Goal: Task Accomplishment & Management: Manage account settings

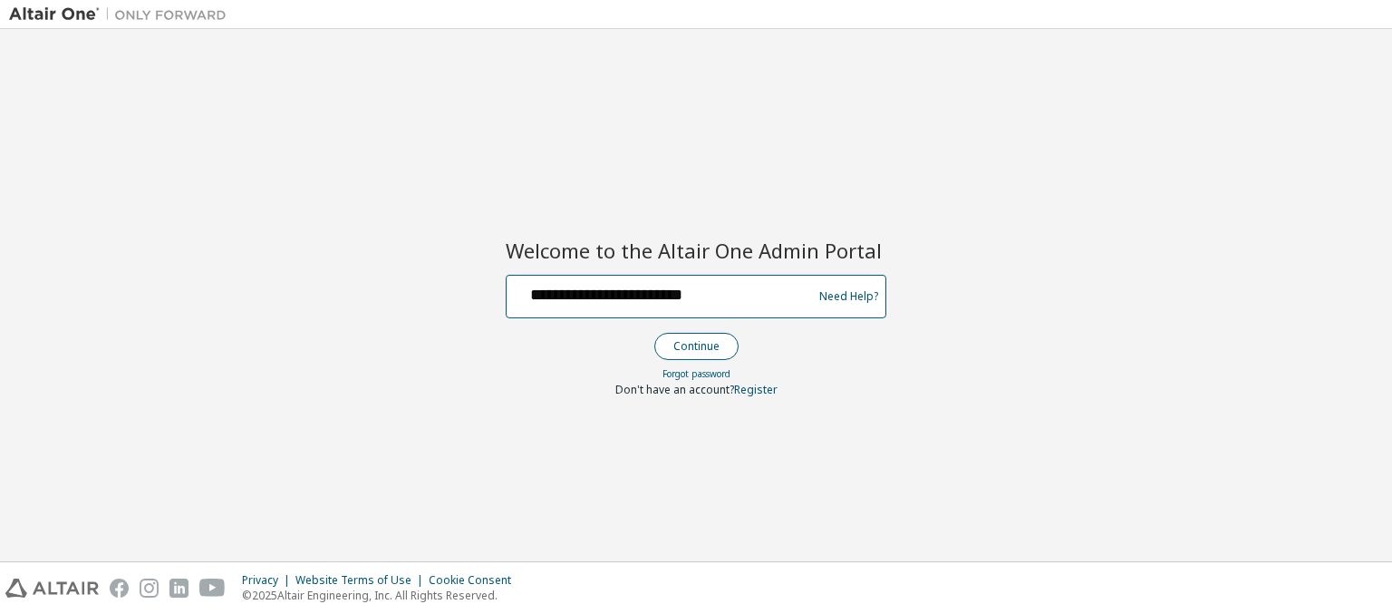
type input "**********"
click at [695, 345] on button "Continue" at bounding box center [696, 346] width 84 height 27
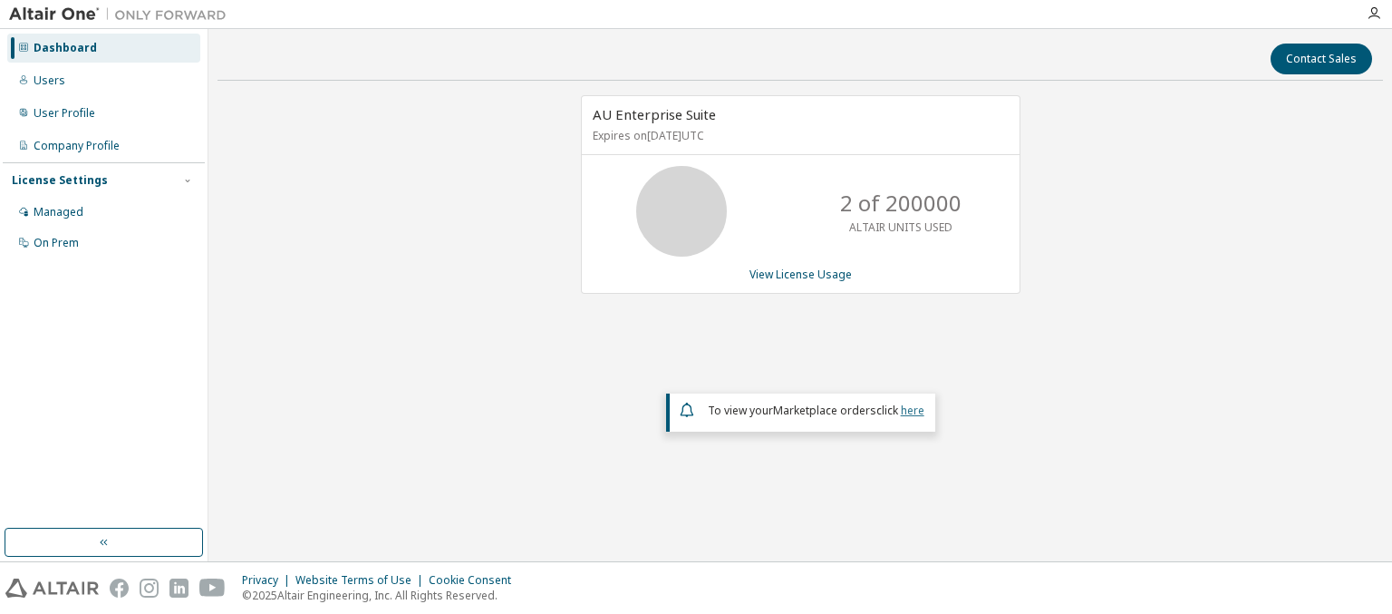
click at [912, 408] on link "here" at bounding box center [913, 409] width 24 height 15
click at [63, 48] on div "Dashboard" at bounding box center [65, 48] width 63 height 15
click at [799, 273] on link "View License Usage" at bounding box center [800, 273] width 102 height 15
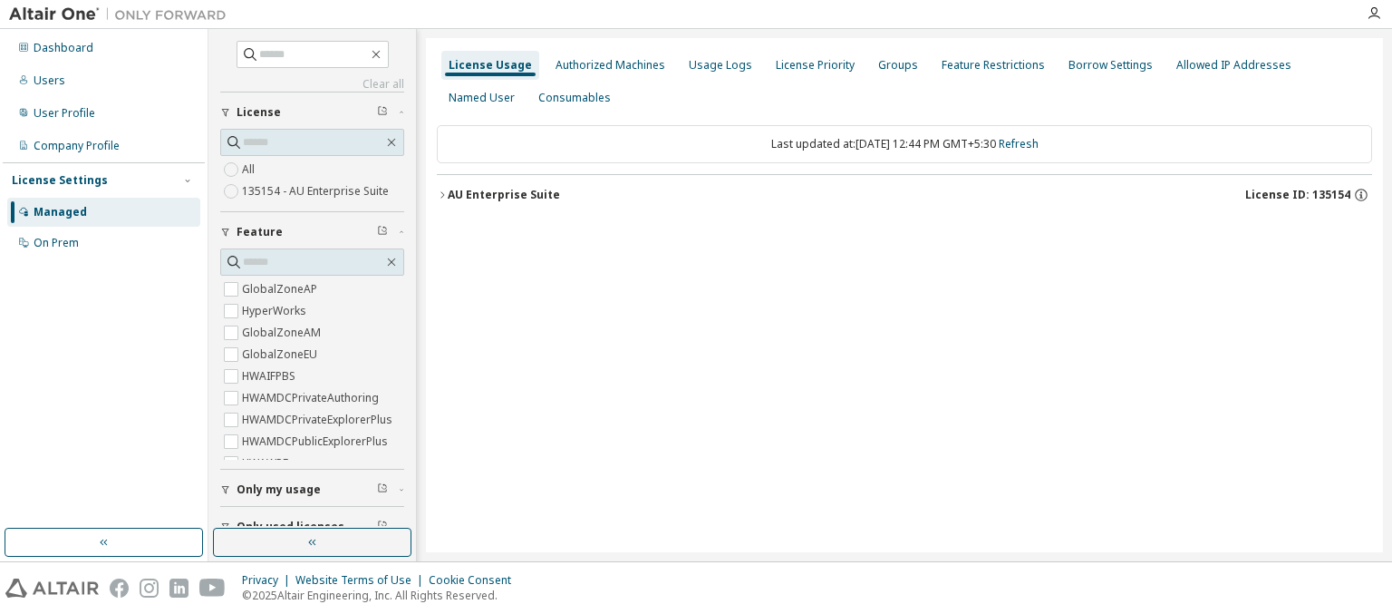
click at [909, 194] on div "AU Enterprise Suite License ID: 135154" at bounding box center [910, 195] width 924 height 16
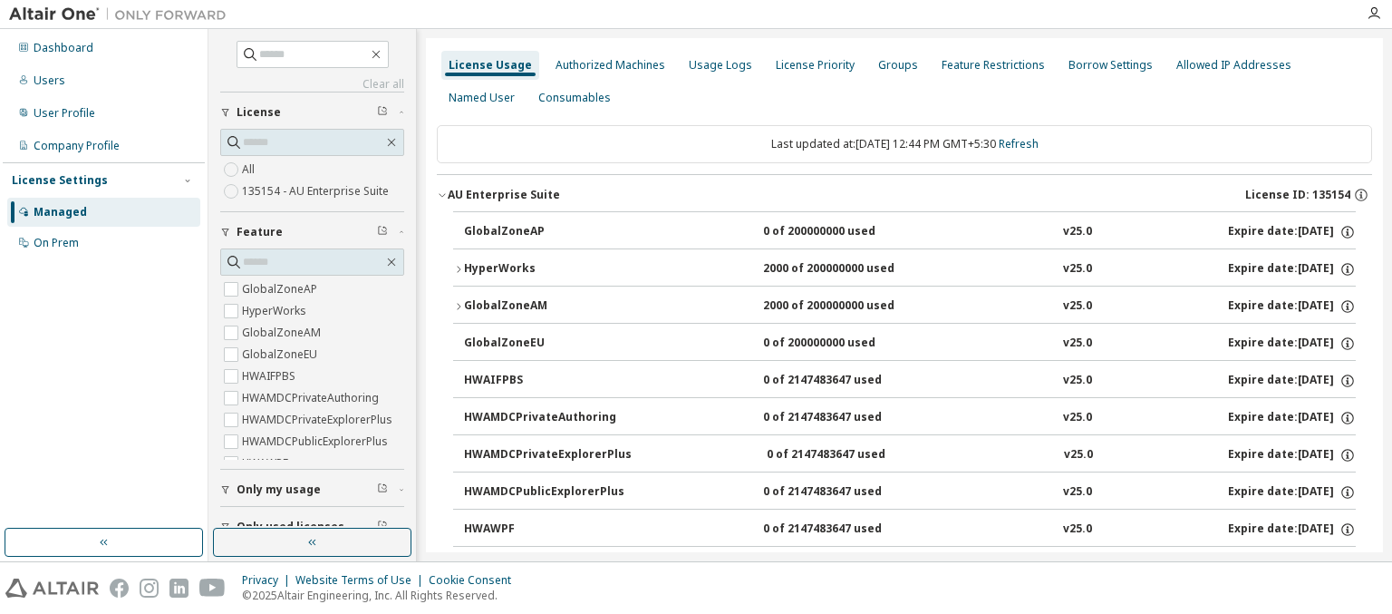
click at [904, 194] on div "AU Enterprise Suite License ID: 135154" at bounding box center [910, 195] width 924 height 16
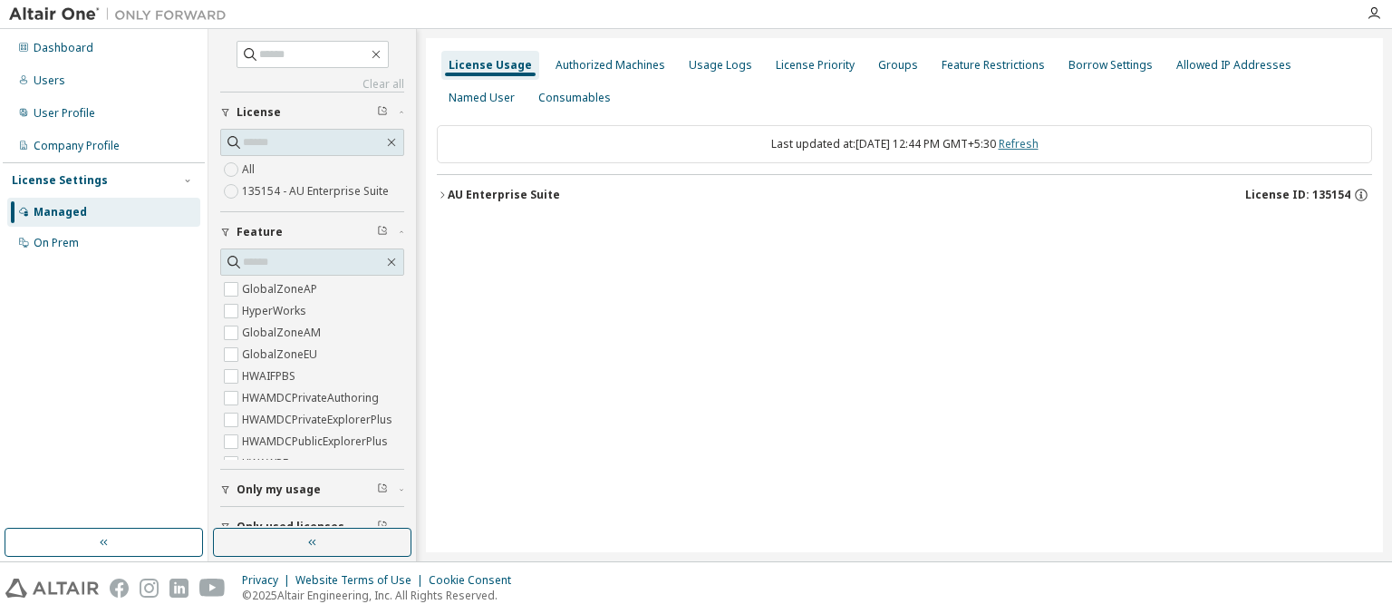
click at [1037, 143] on link "Refresh" at bounding box center [1019, 143] width 40 height 15
click at [47, 81] on div "Users" at bounding box center [50, 80] width 32 height 15
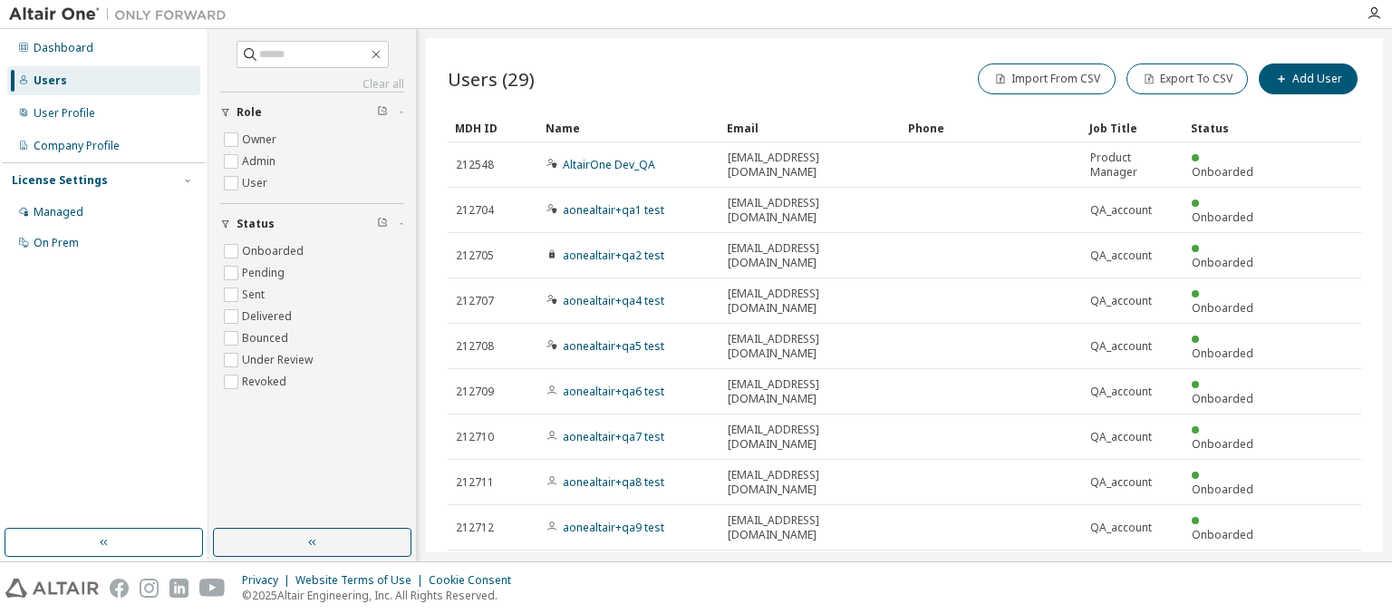
click at [493, 127] on div "MDH ID" at bounding box center [493, 127] width 76 height 29
click at [629, 127] on div "Name" at bounding box center [629, 127] width 167 height 29
click at [810, 127] on div "Email" at bounding box center [810, 127] width 167 height 29
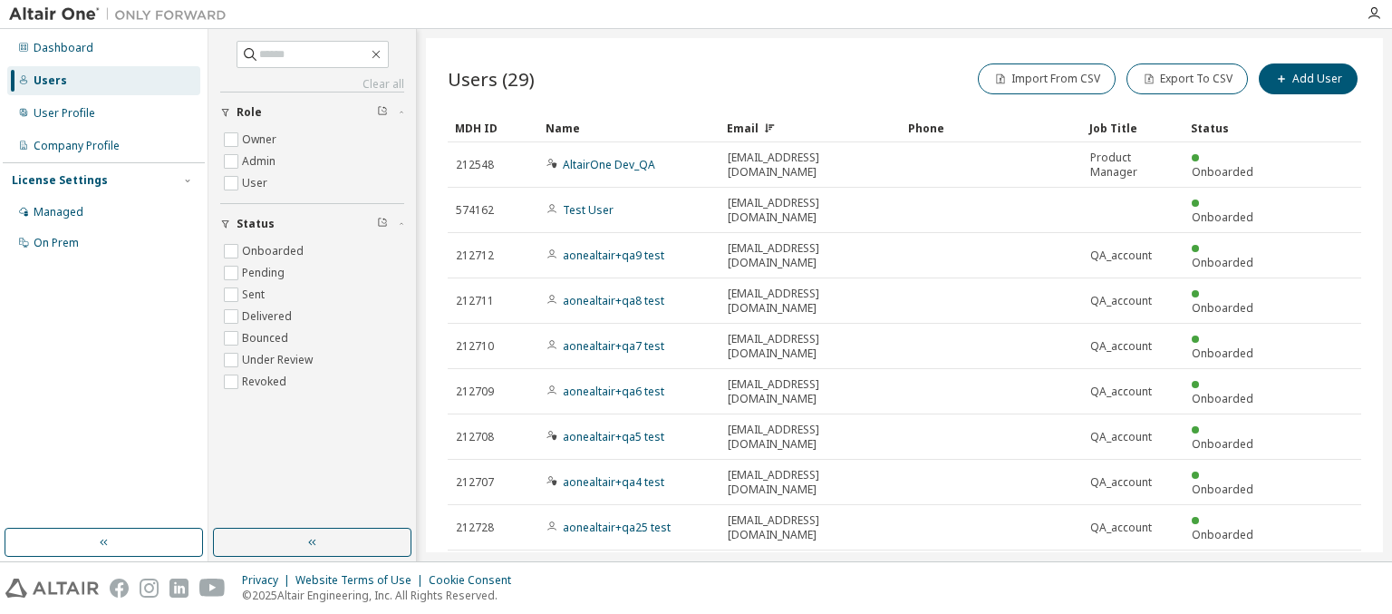
click at [810, 127] on div "Email" at bounding box center [810, 127] width 167 height 29
click at [991, 127] on div "Phone" at bounding box center [991, 127] width 167 height 29
click at [1133, 127] on div "Job Title" at bounding box center [1132, 127] width 87 height 29
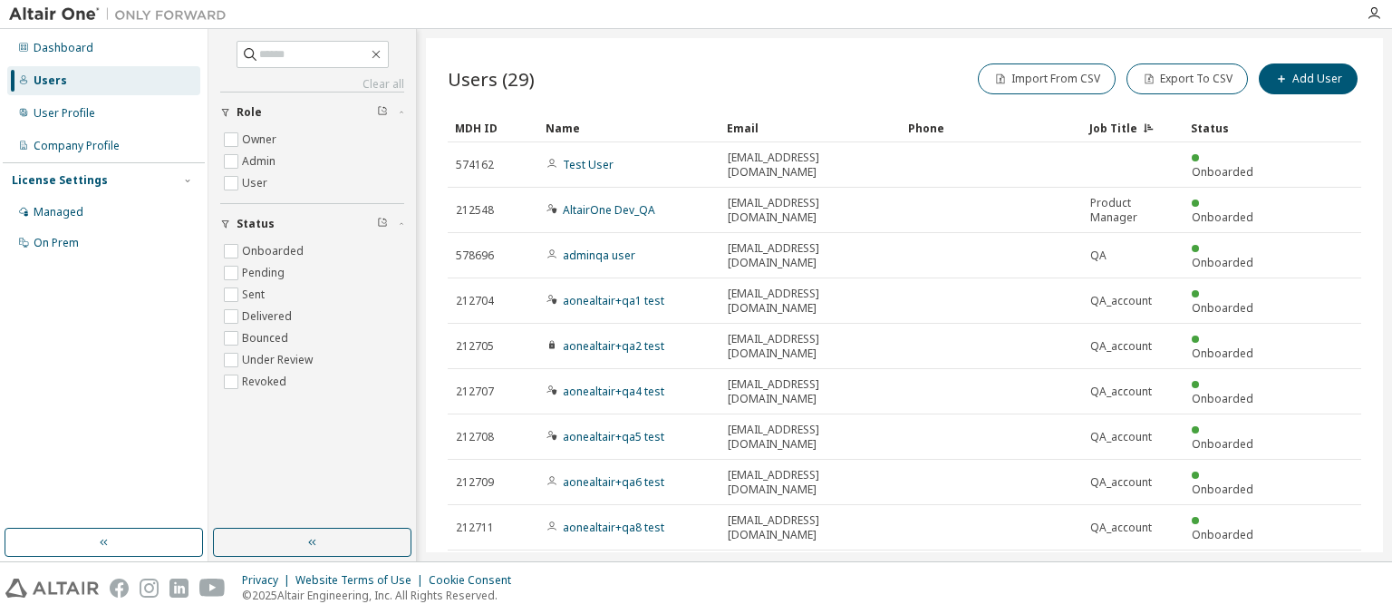
click at [1229, 127] on div "Status" at bounding box center [1229, 127] width 76 height 29
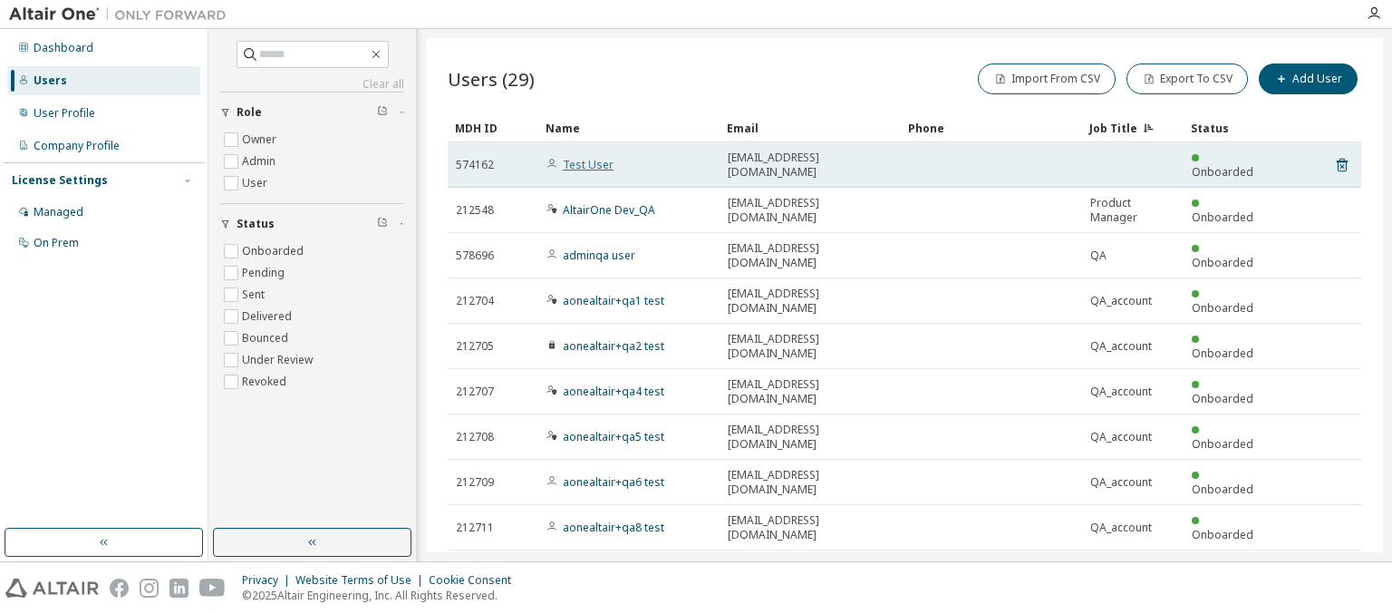
click at [578, 157] on link "Test User" at bounding box center [588, 164] width 51 height 15
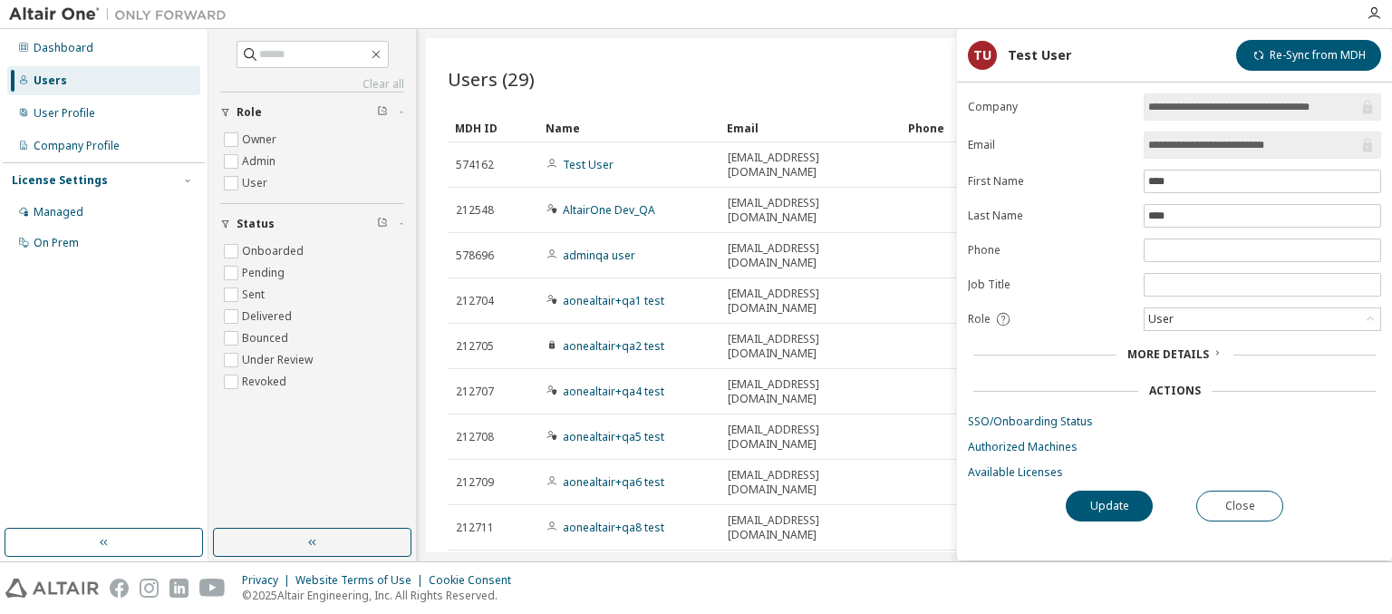
click at [1175, 351] on span "More Details" at bounding box center [1168, 353] width 82 height 15
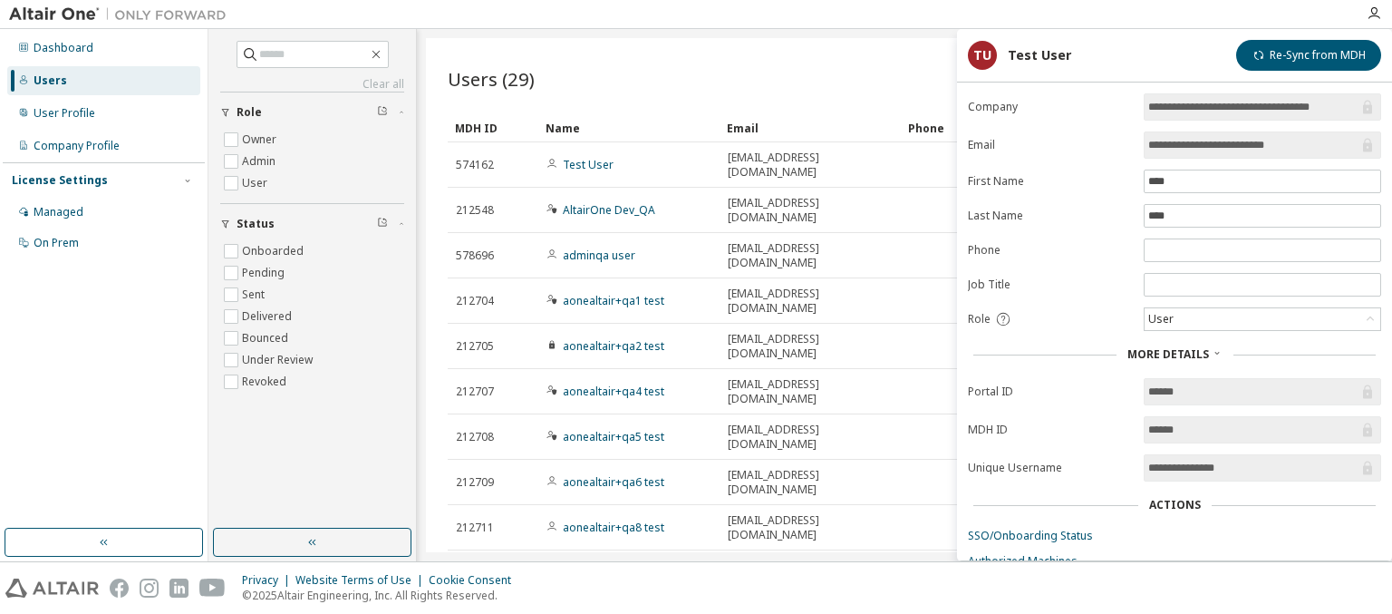
click at [1175, 351] on span "More Details" at bounding box center [1168, 353] width 82 height 15
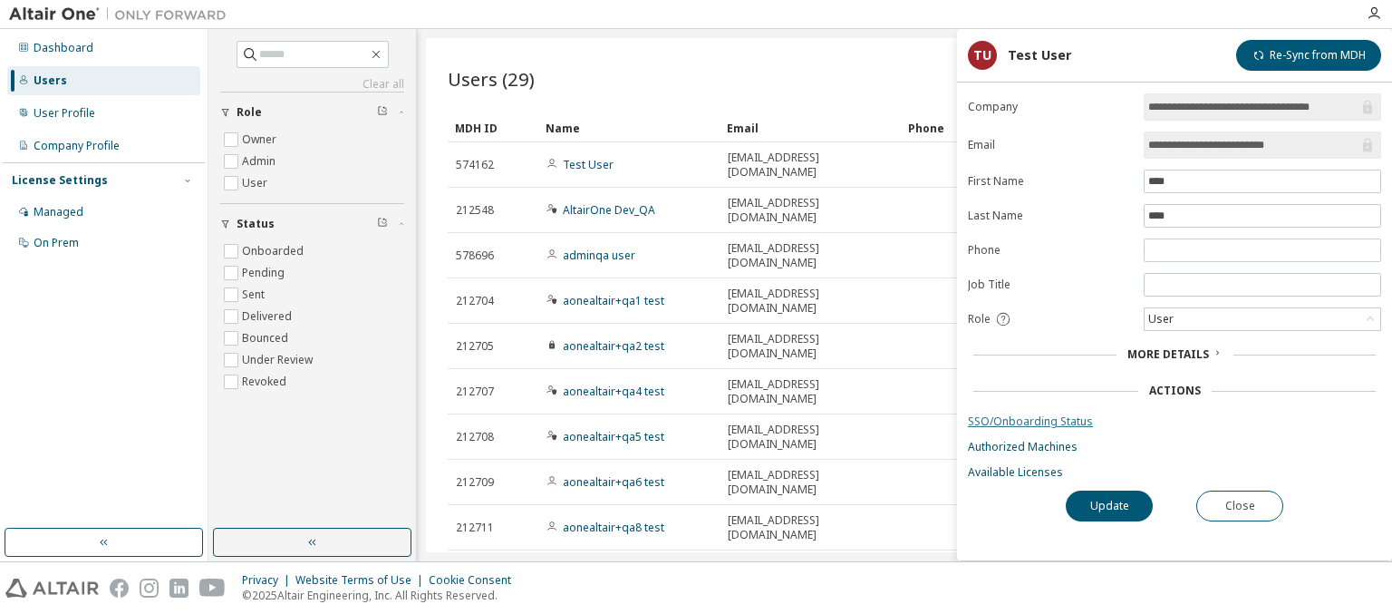
click at [1175, 418] on link "SSO/Onboarding Status" at bounding box center [1174, 421] width 413 height 15
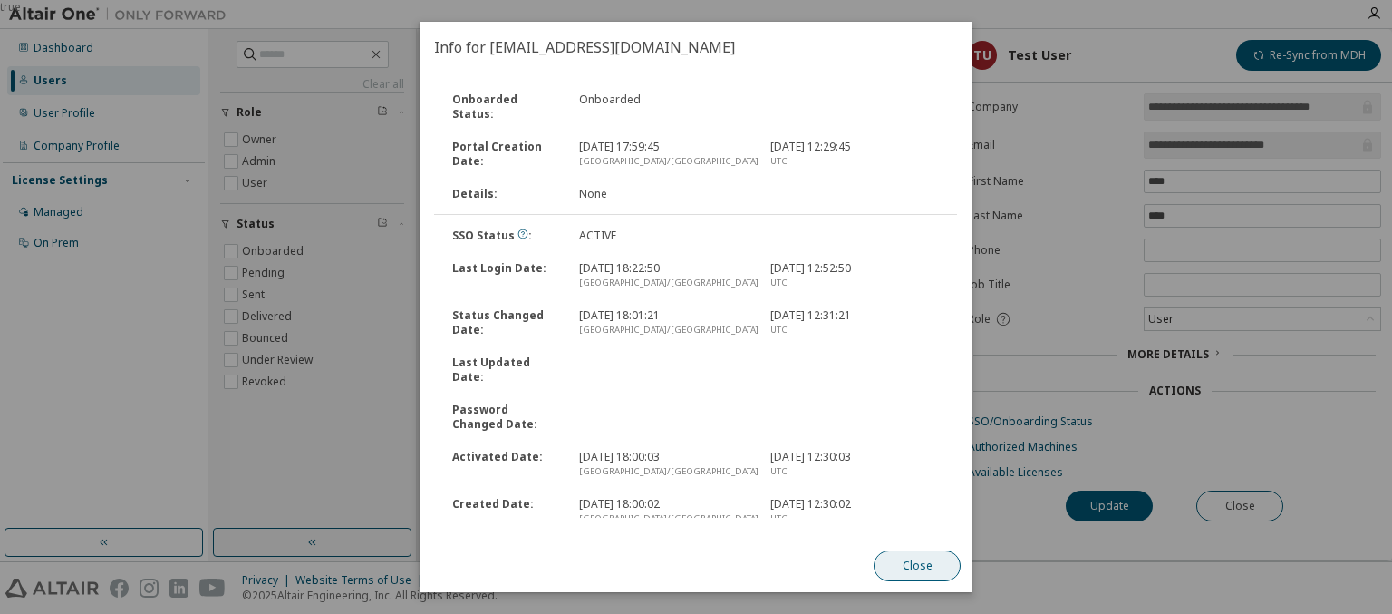
click at [917, 566] on button "Close" at bounding box center [918, 565] width 87 height 31
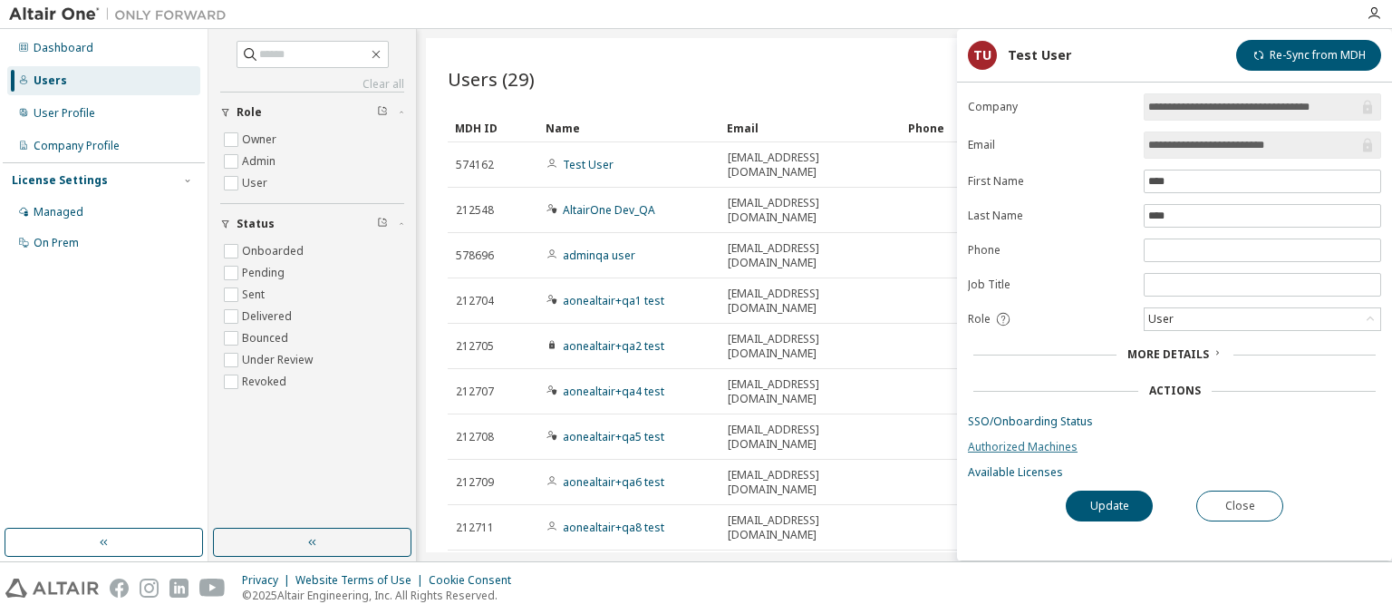
click at [1175, 443] on link "Authorized Machines" at bounding box center [1174, 447] width 413 height 15
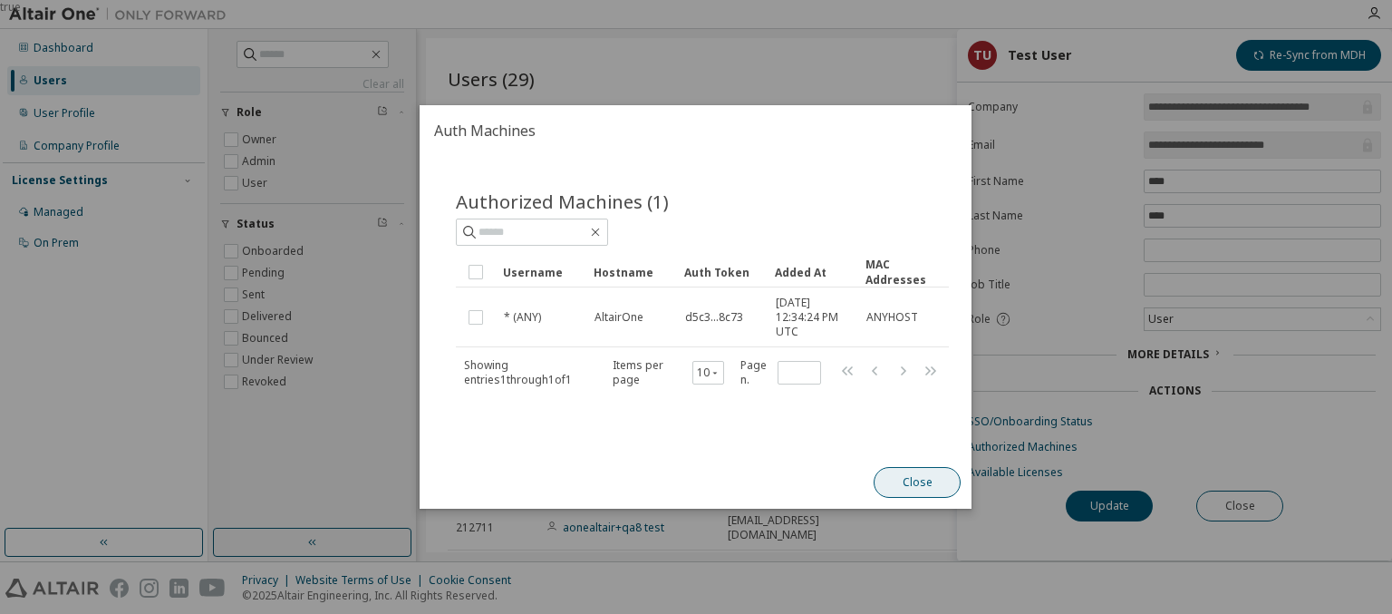
click at [917, 481] on button "Close" at bounding box center [918, 482] width 87 height 31
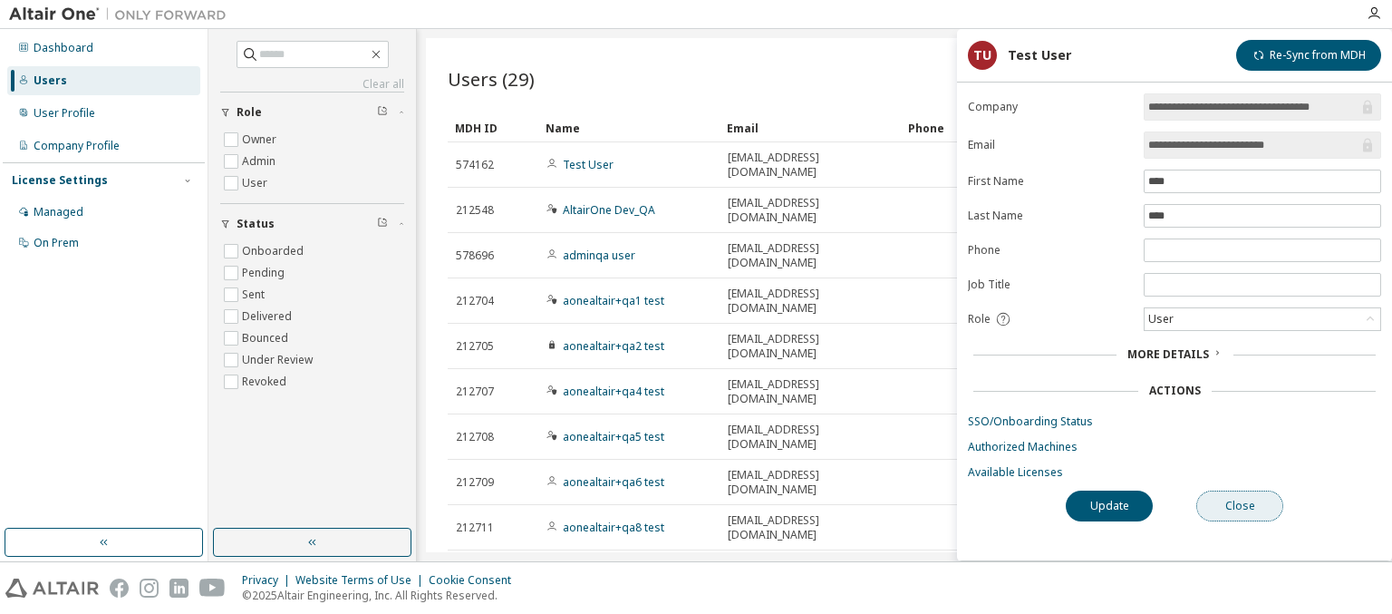
click at [1240, 502] on button "Close" at bounding box center [1239, 505] width 87 height 31
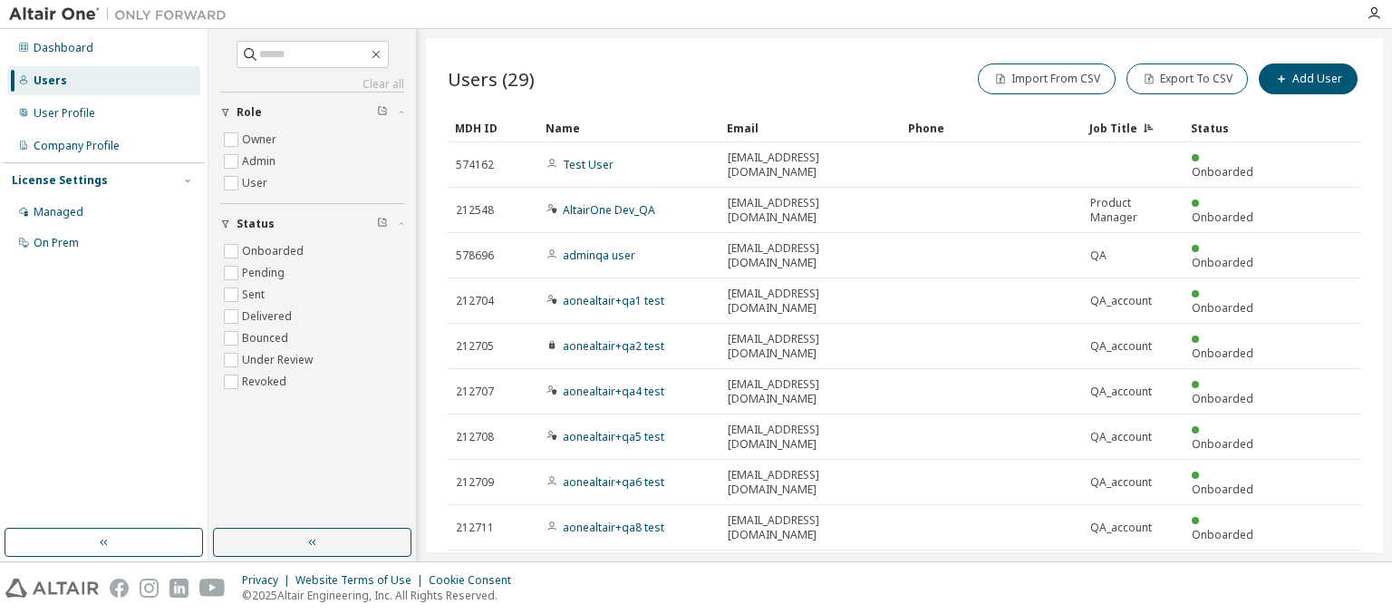
type input "*"
click at [545, 488] on div "Users (29) Import From CSV Export To CSV Add User Clear Load Save Save As Field…" at bounding box center [904, 295] width 957 height 514
type input "*"
click at [545, 488] on div "Users (29) Import From CSV Export To CSV Add User Clear Load Save Save As Field…" at bounding box center [904, 295] width 957 height 514
type input "*"
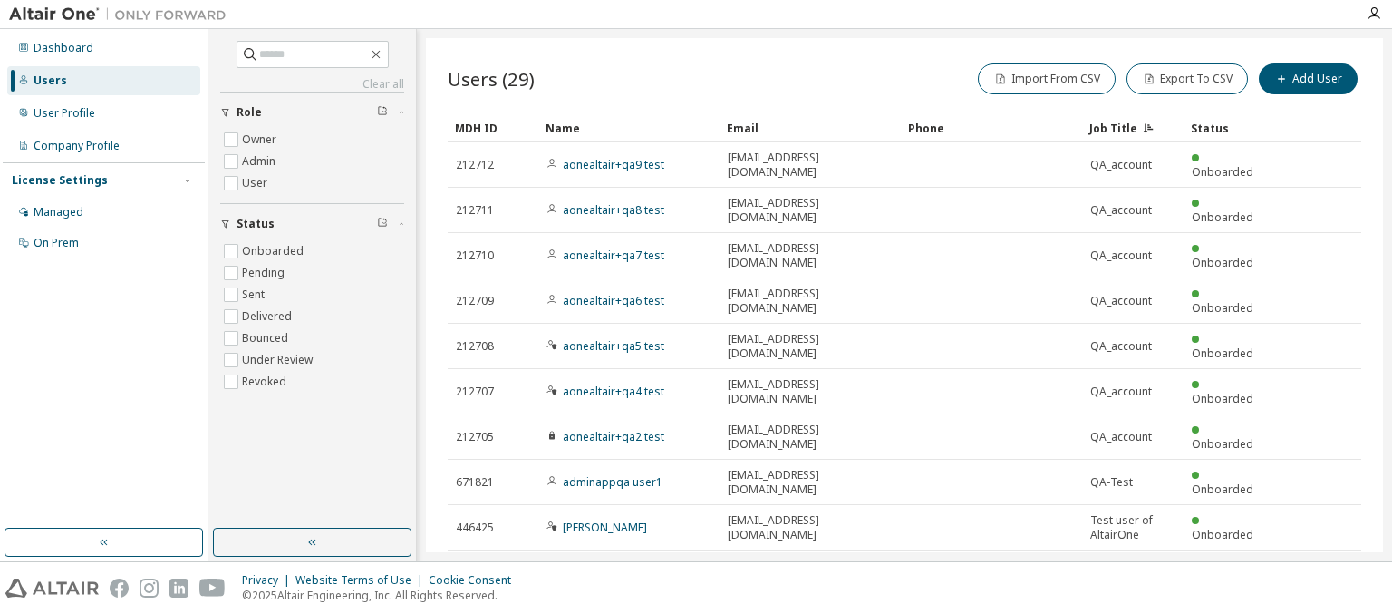
type input "*"
click at [545, 612] on span "Showing entries 1 through 10 of 29" at bounding box center [540, 619] width 168 height 15
click at [1315, 606] on icon "button" at bounding box center [1315, 617] width 22 height 22
click at [1342, 606] on icon "button" at bounding box center [1342, 617] width 22 height 22
click at [1261, 561] on icon "button" at bounding box center [1261, 572] width 22 height 22
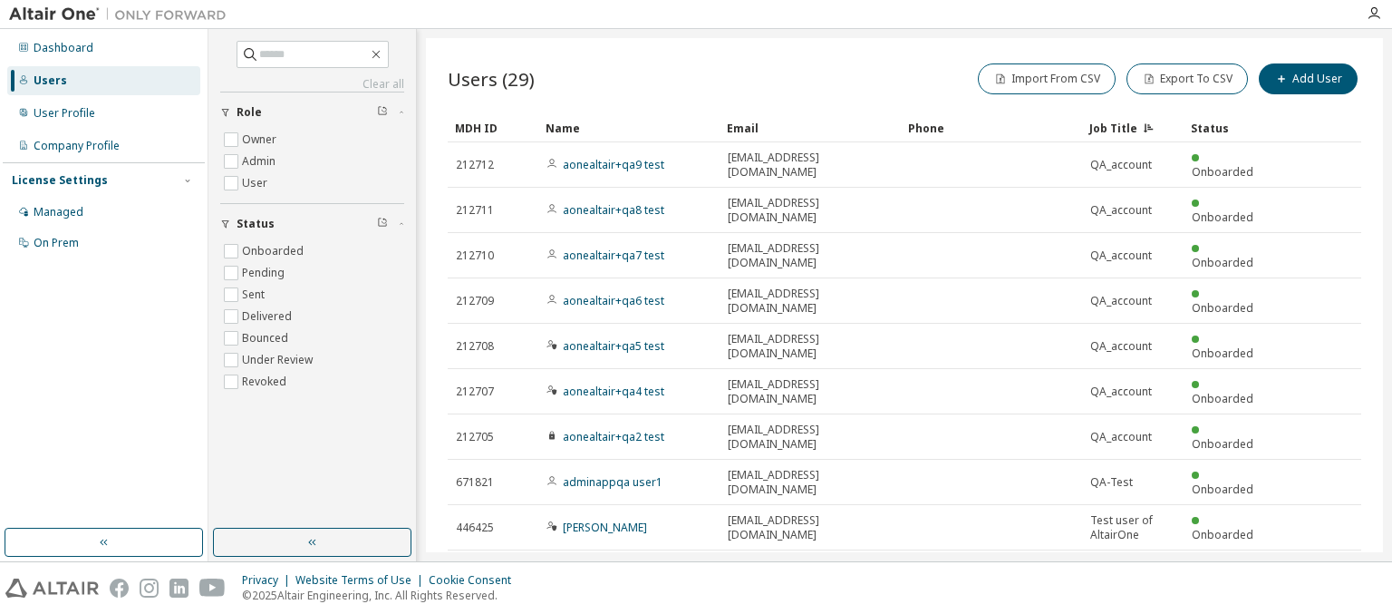
type input "*"
click at [1191, 78] on button "Export To CSV" at bounding box center [1186, 78] width 121 height 31
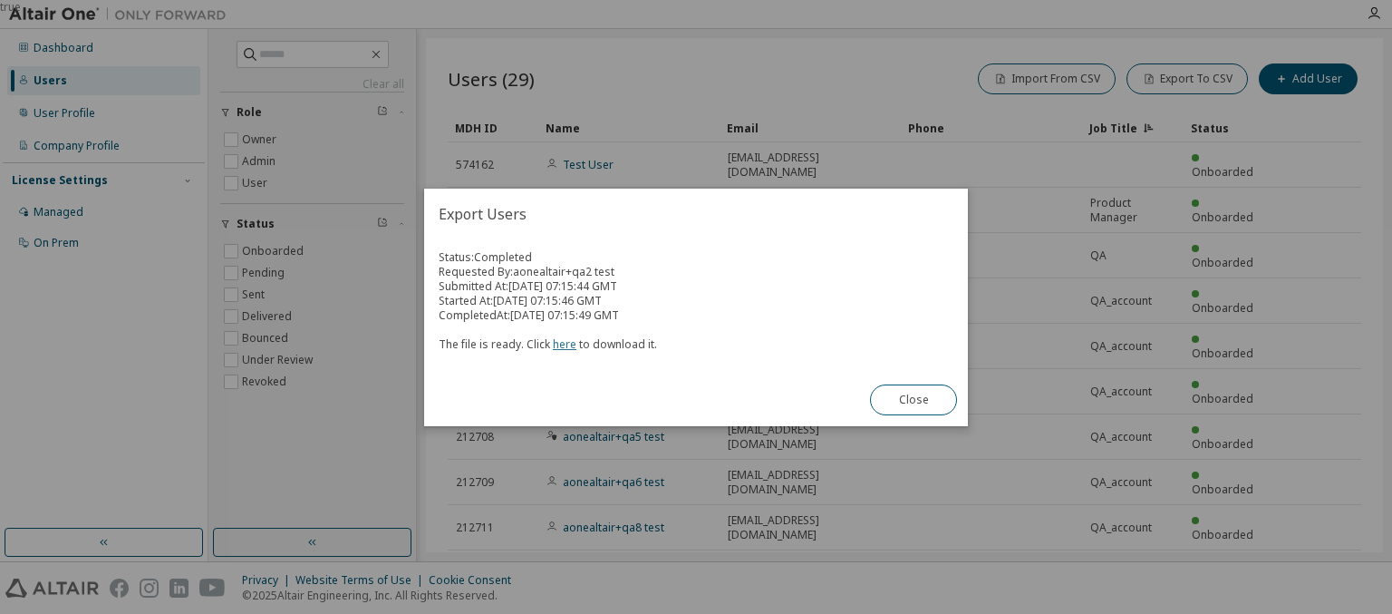
click at [561, 343] on link "here" at bounding box center [565, 343] width 24 height 15
click at [914, 399] on button "Close" at bounding box center [913, 399] width 87 height 31
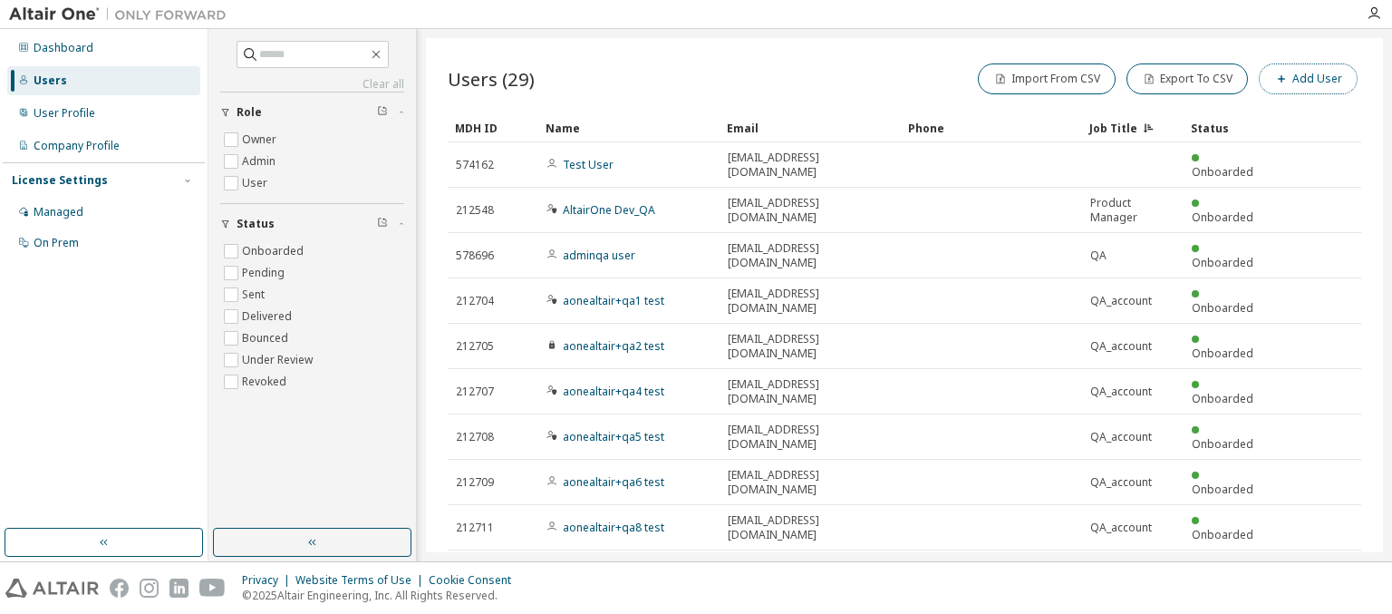
click at [1310, 78] on button "Add User" at bounding box center [1308, 78] width 99 height 31
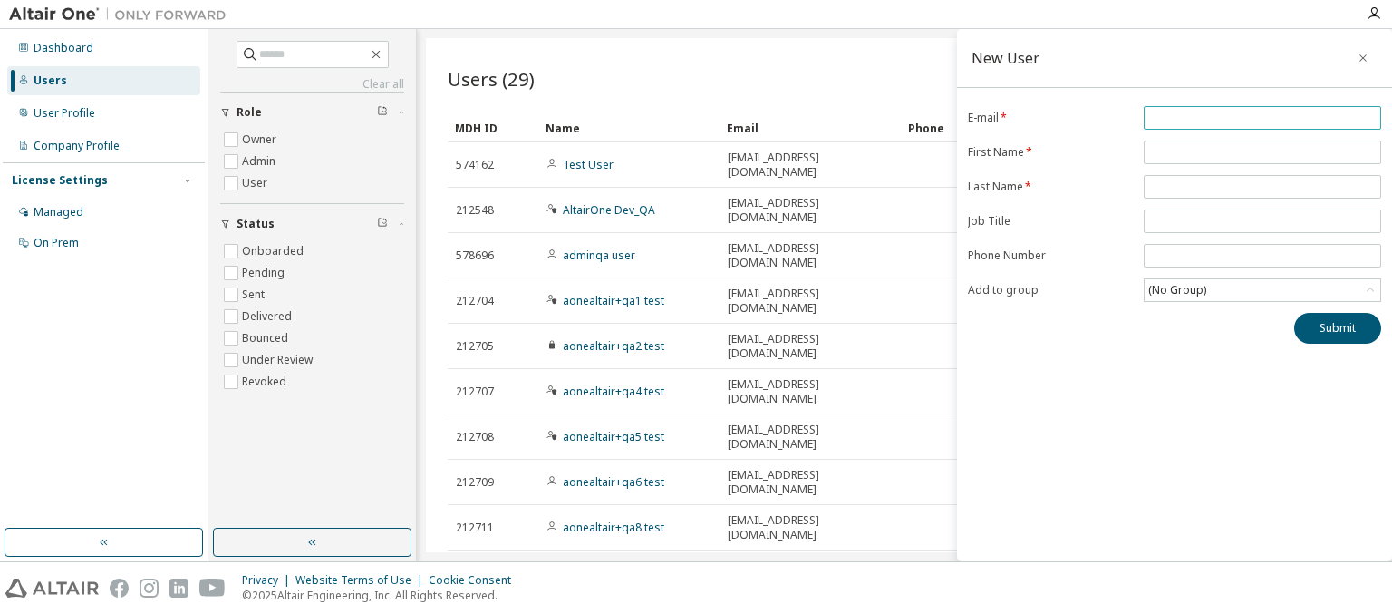
click at [1262, 117] on input "email" at bounding box center [1262, 118] width 228 height 15
type input "**********"
click at [1262, 151] on input "text" at bounding box center [1262, 152] width 228 height 15
type input "******"
click at [1262, 185] on input "text" at bounding box center [1262, 186] width 228 height 15
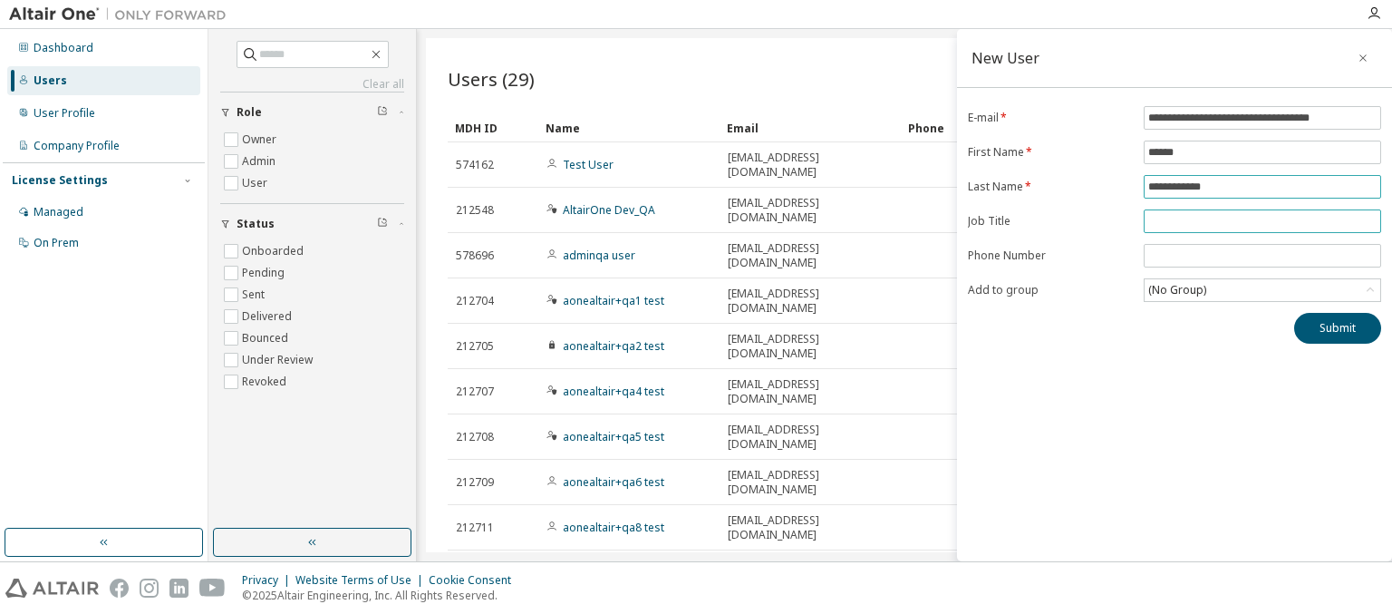
type input "**********"
click at [1262, 219] on input "text" at bounding box center [1262, 221] width 228 height 15
type input "*******"
click at [1262, 254] on input "tel" at bounding box center [1262, 255] width 228 height 15
type input "*****"
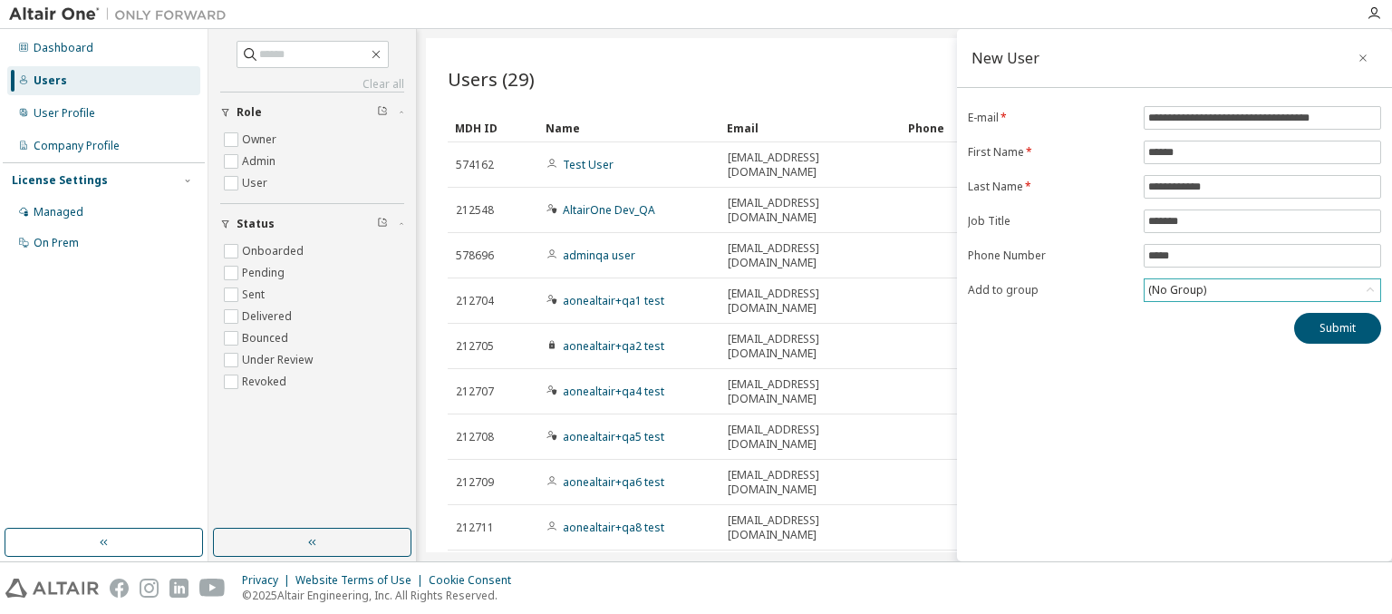
click at [1176, 287] on div "(No Group)" at bounding box center [1177, 290] width 63 height 20
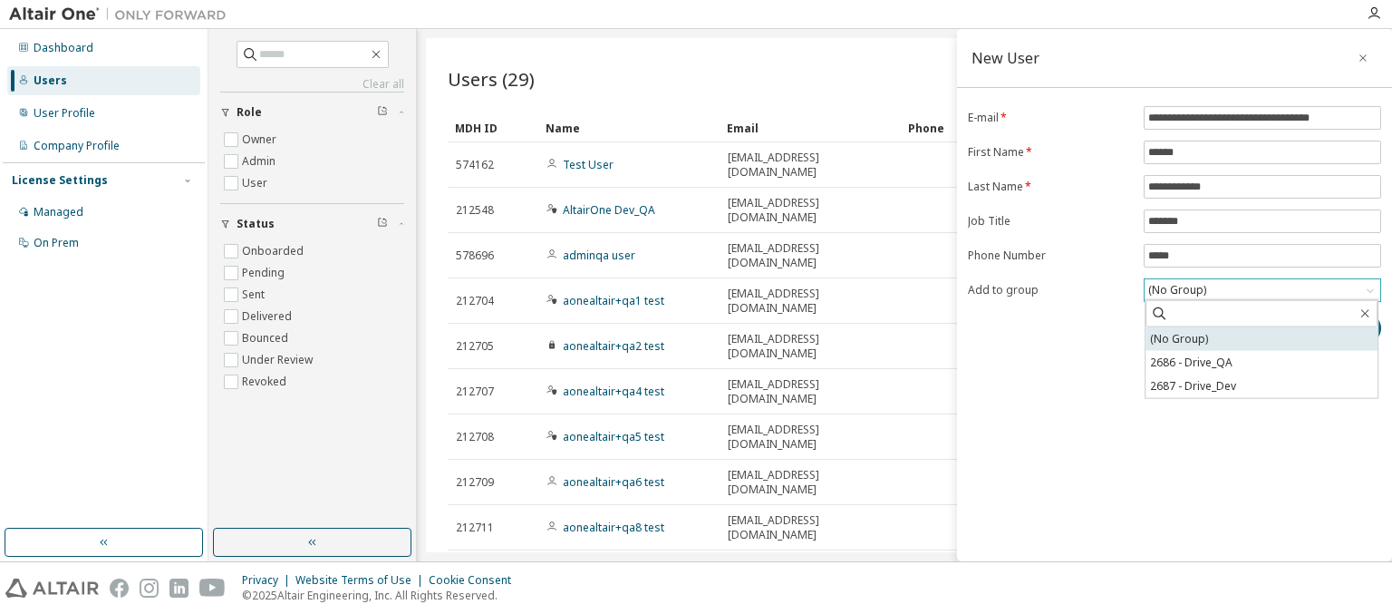
click at [1262, 338] on li "(No Group)" at bounding box center [1262, 339] width 232 height 24
click at [1338, 325] on button "Submit" at bounding box center [1337, 328] width 87 height 31
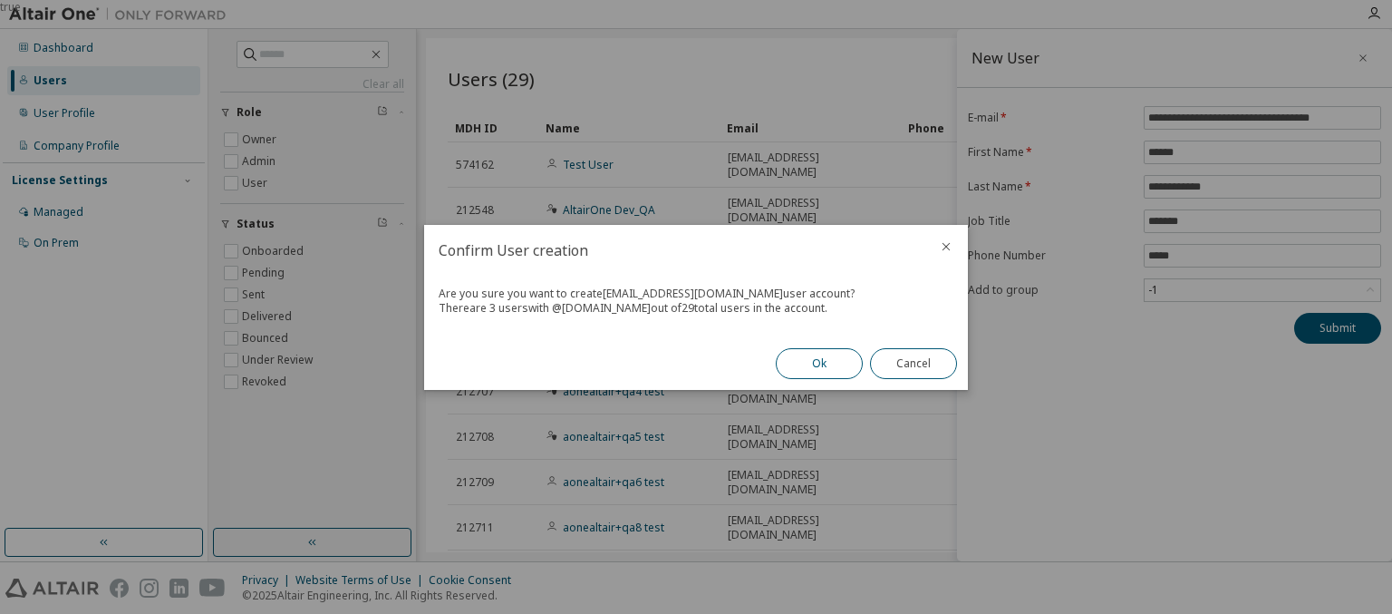
click at [819, 363] on button "Ok" at bounding box center [819, 363] width 87 height 31
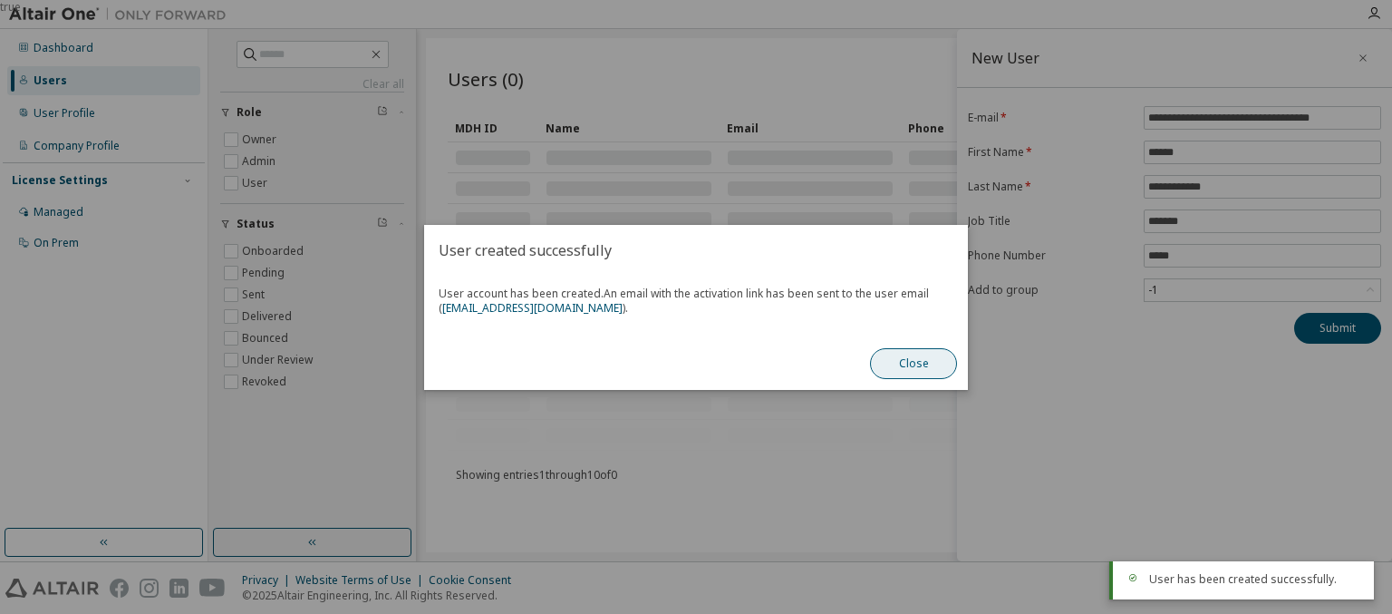
click at [914, 363] on button "Close" at bounding box center [913, 363] width 87 height 31
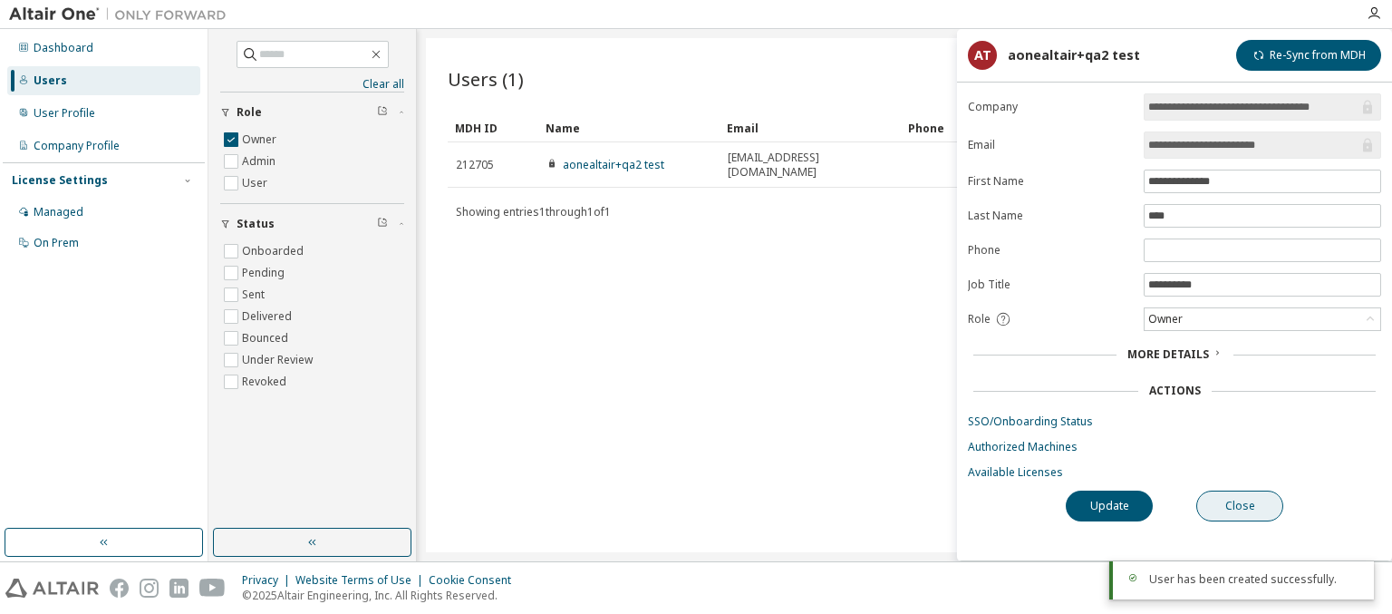
click at [1240, 502] on button "Close" at bounding box center [1239, 505] width 87 height 31
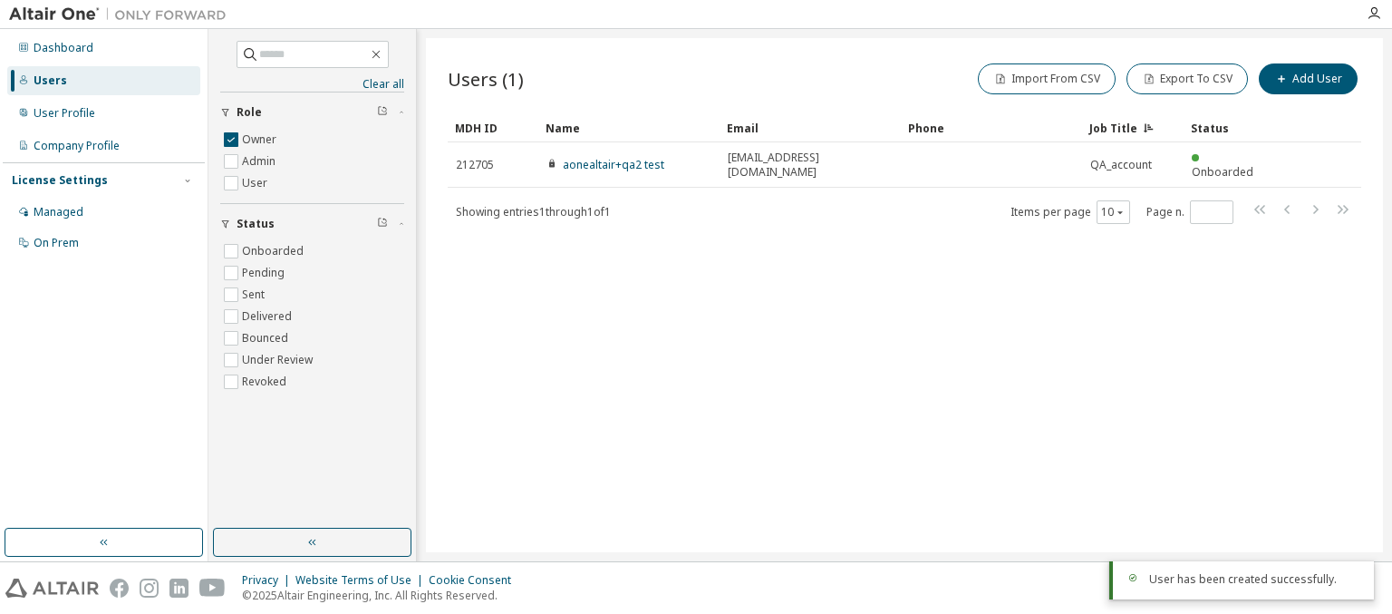
click at [382, 111] on icon "button" at bounding box center [382, 110] width 11 height 11
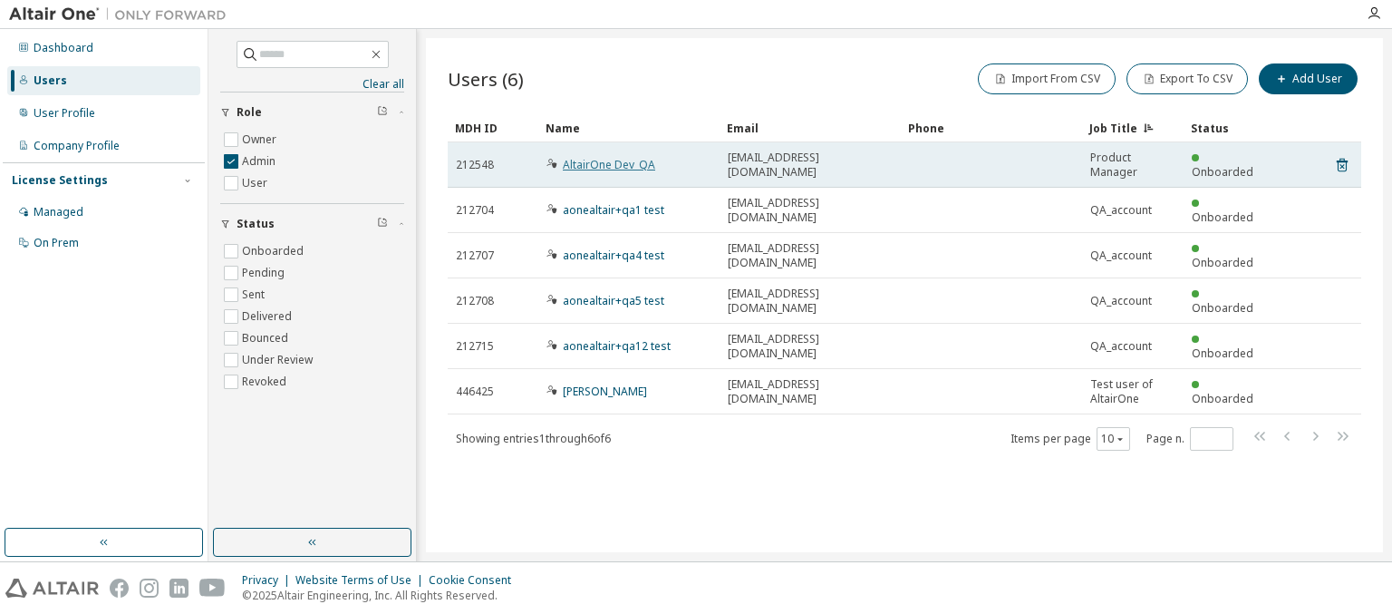
click at [600, 164] on link "AltairOne Dev_QA" at bounding box center [609, 164] width 92 height 15
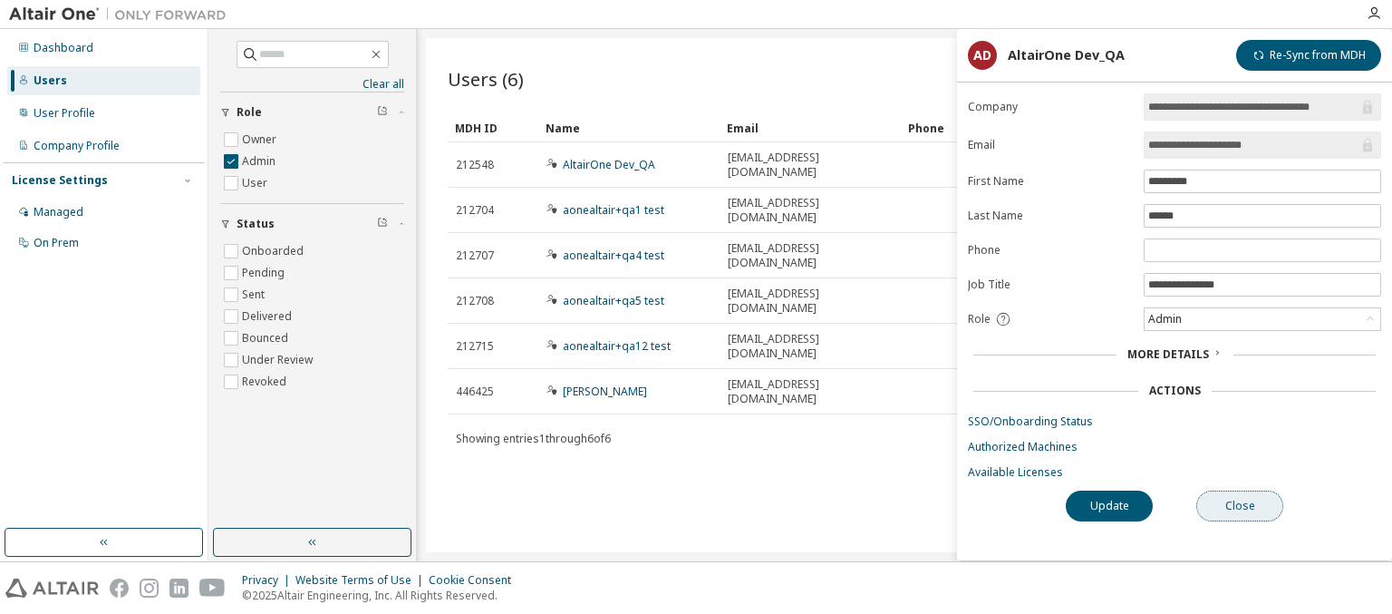
click at [1240, 502] on button "Close" at bounding box center [1239, 505] width 87 height 31
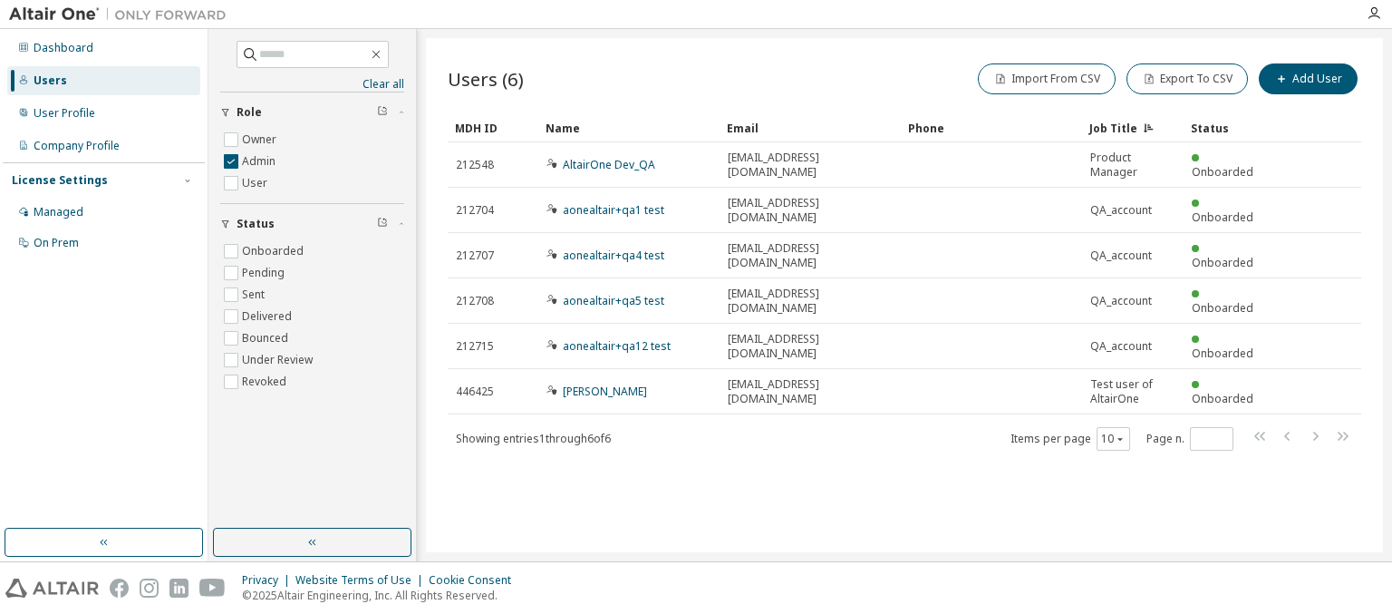
click at [382, 111] on icon "button" at bounding box center [382, 110] width 11 height 11
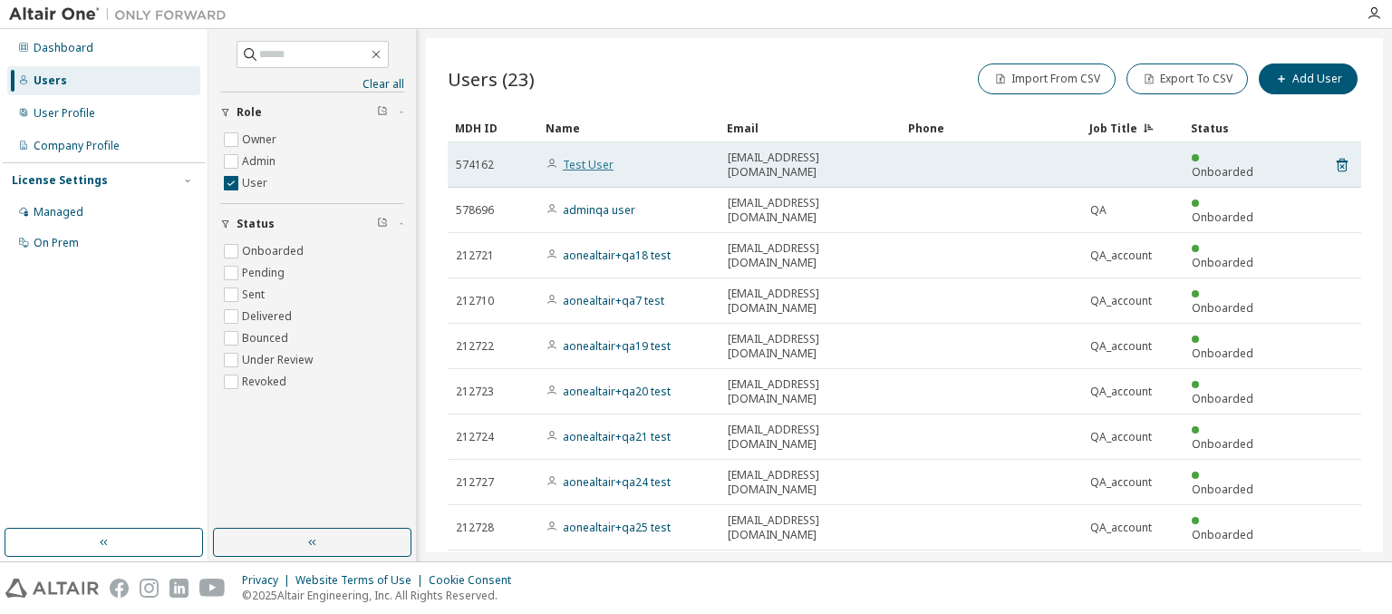
click at [578, 157] on link "Test User" at bounding box center [588, 164] width 51 height 15
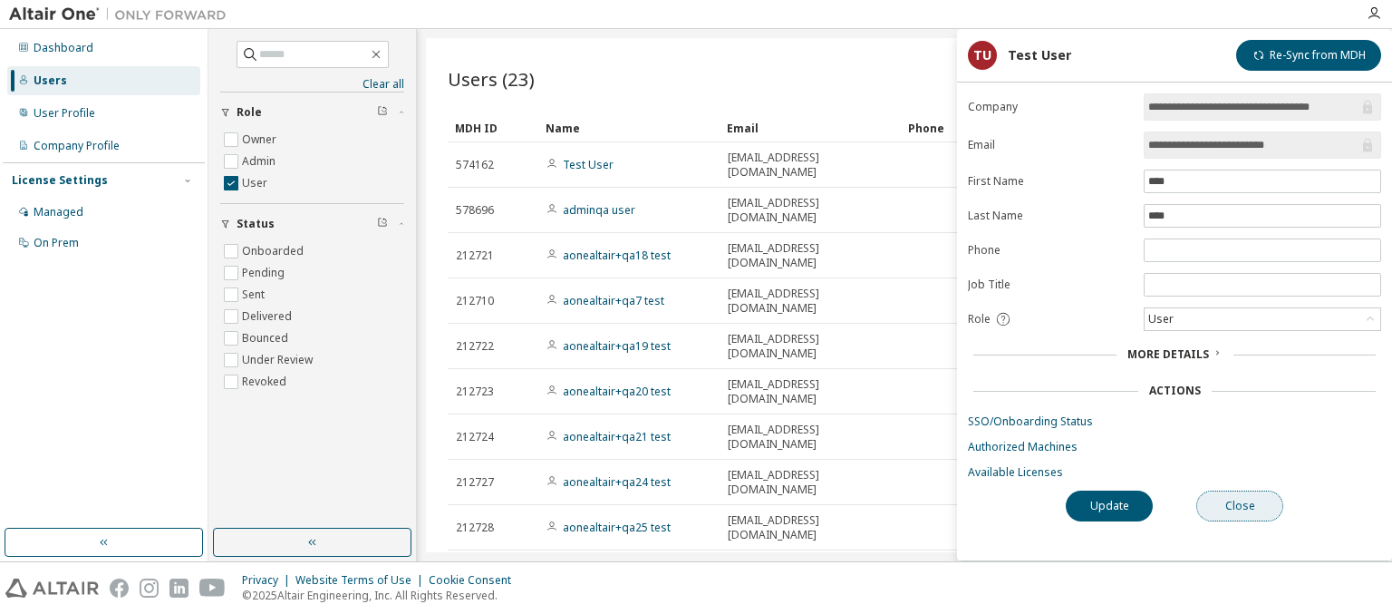
click at [1240, 502] on button "Close" at bounding box center [1239, 505] width 87 height 31
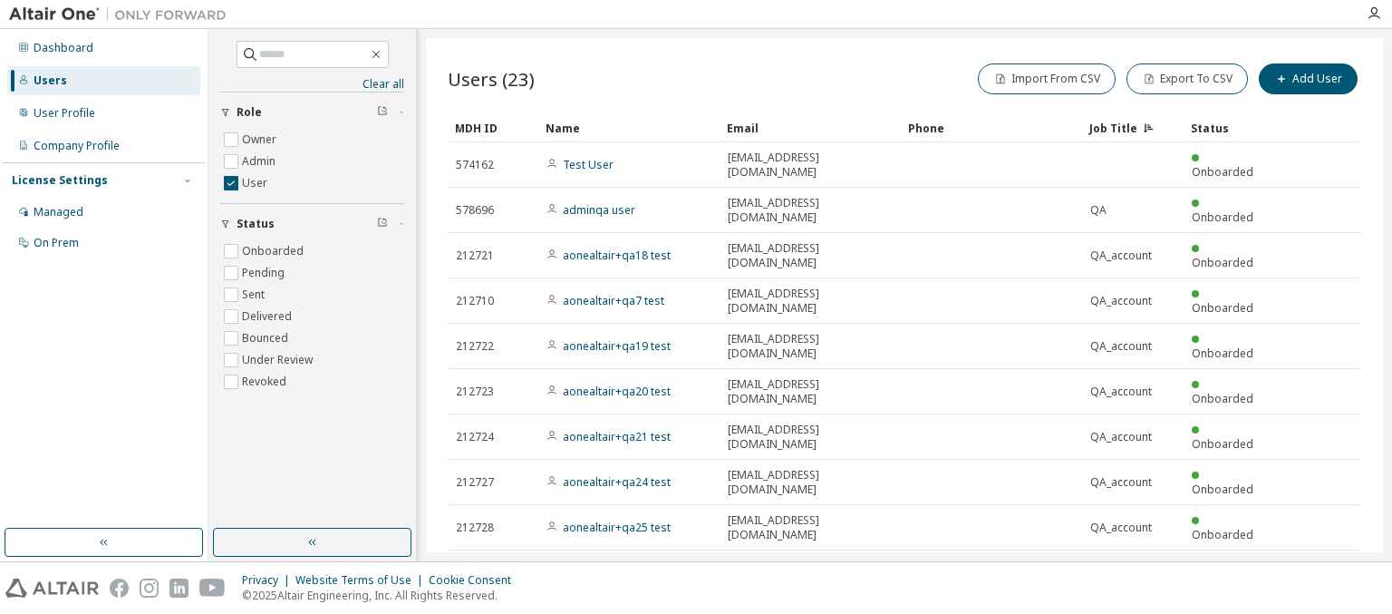
click at [382, 111] on icon "button" at bounding box center [382, 110] width 11 height 11
click at [382, 223] on icon "button" at bounding box center [382, 222] width 11 height 11
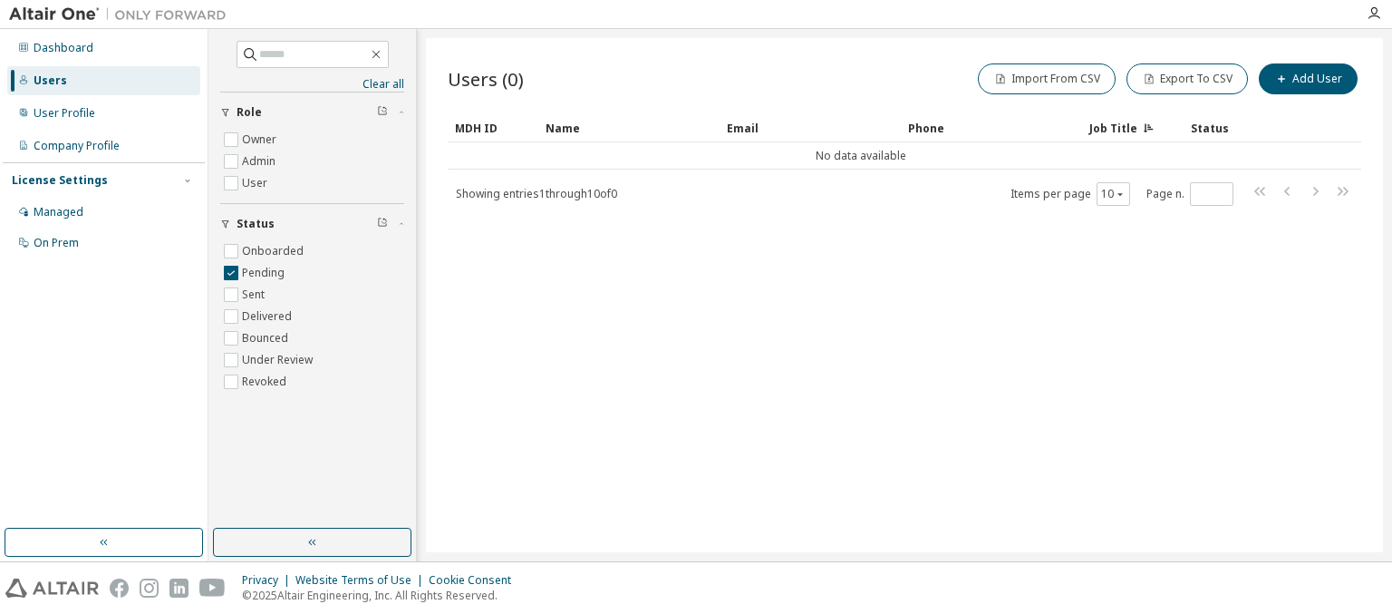
click at [382, 223] on icon "button" at bounding box center [382, 222] width 11 height 11
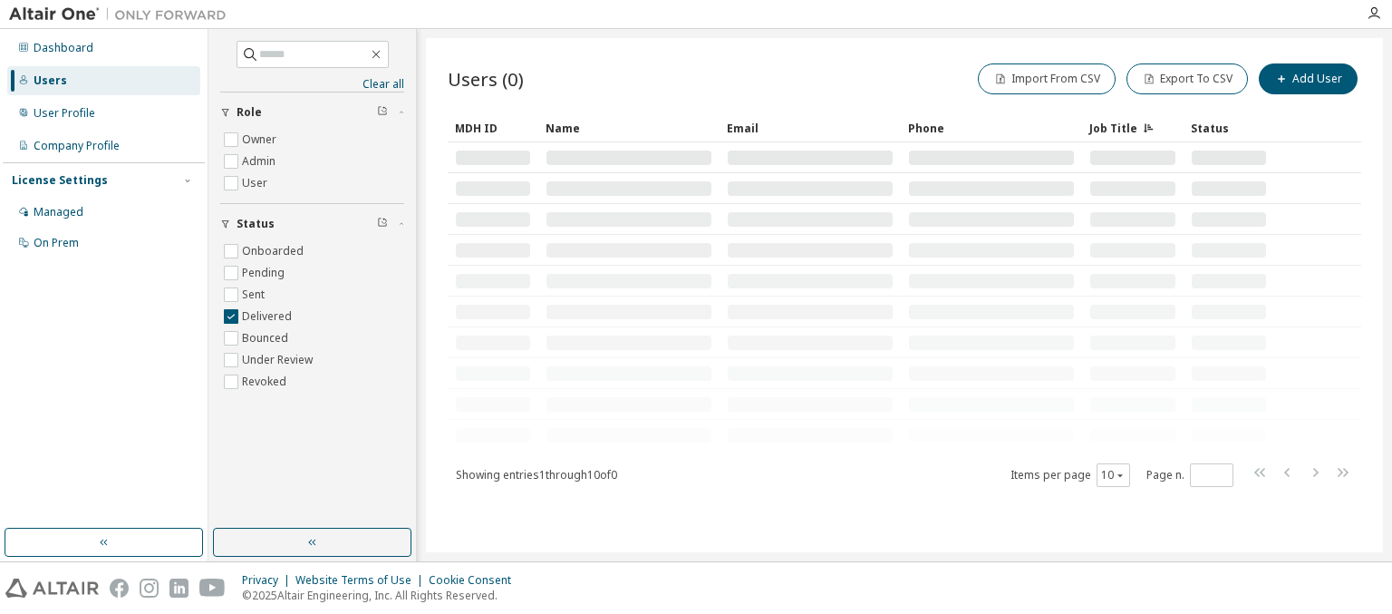
click at [382, 223] on icon "button" at bounding box center [382, 222] width 11 height 11
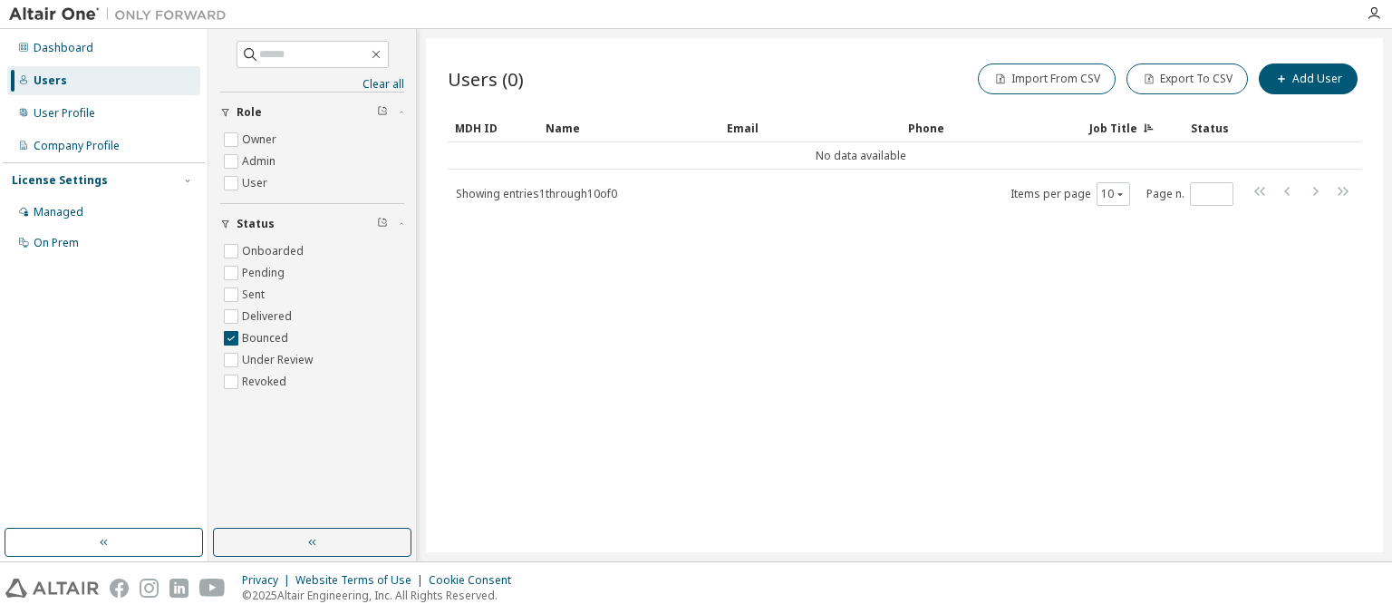
click at [382, 223] on icon "button" at bounding box center [382, 222] width 11 height 11
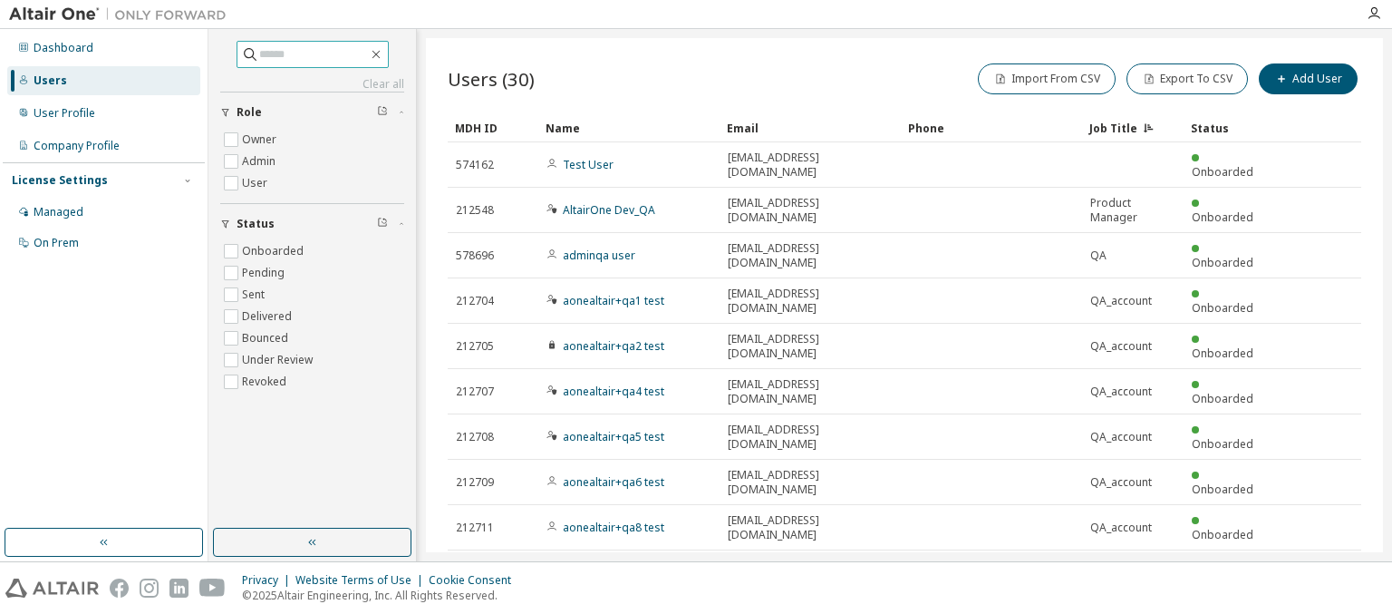
click at [313, 53] on input "text" at bounding box center [313, 54] width 109 height 18
type input "**********"
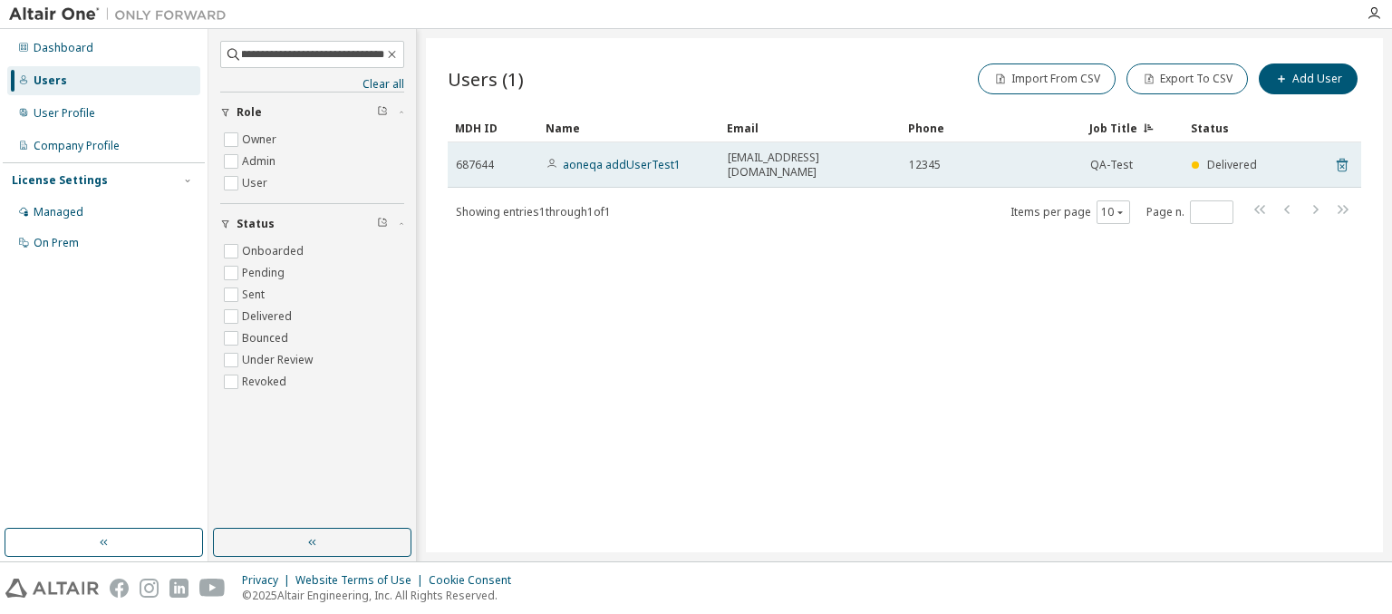
click at [1342, 157] on icon at bounding box center [1342, 165] width 16 height 22
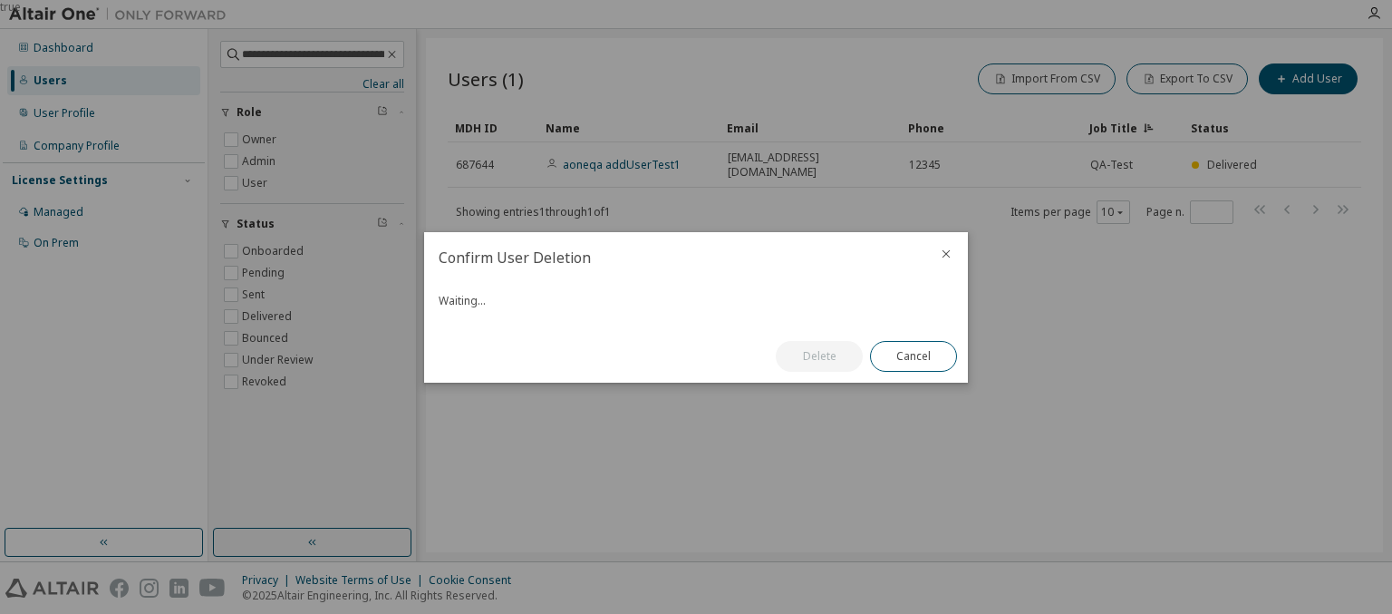
click at [819, 363] on button "Delete" at bounding box center [819, 356] width 87 height 31
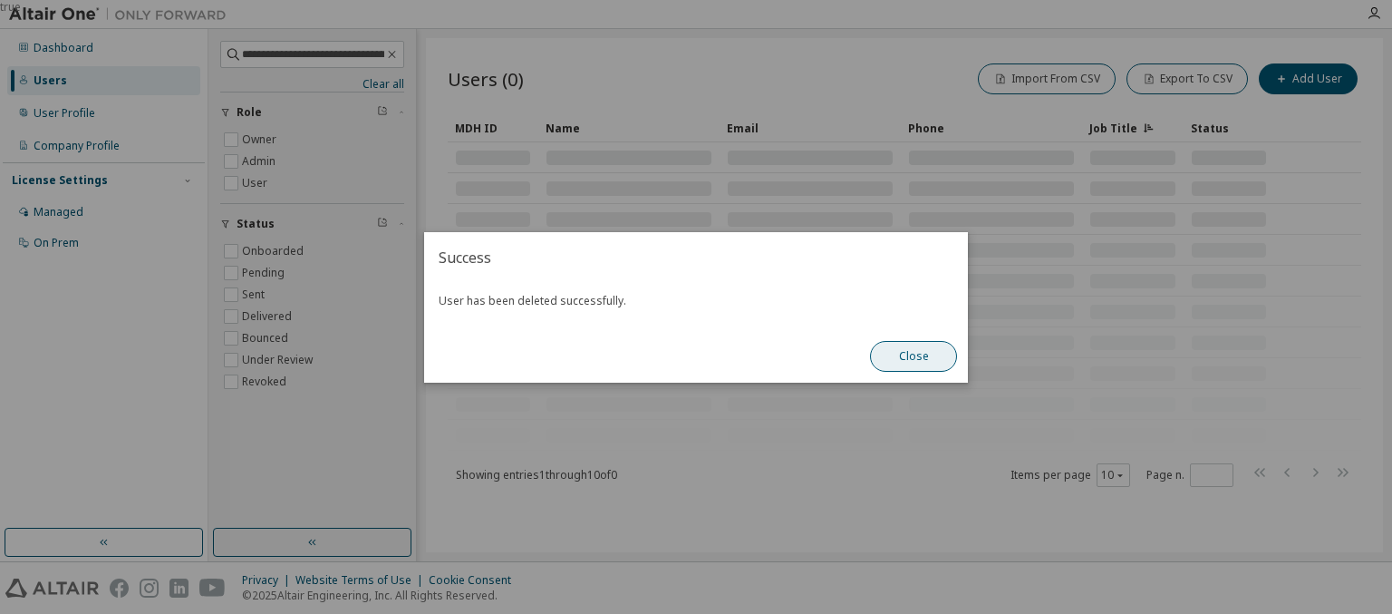
click at [914, 355] on button "Close" at bounding box center [913, 356] width 87 height 31
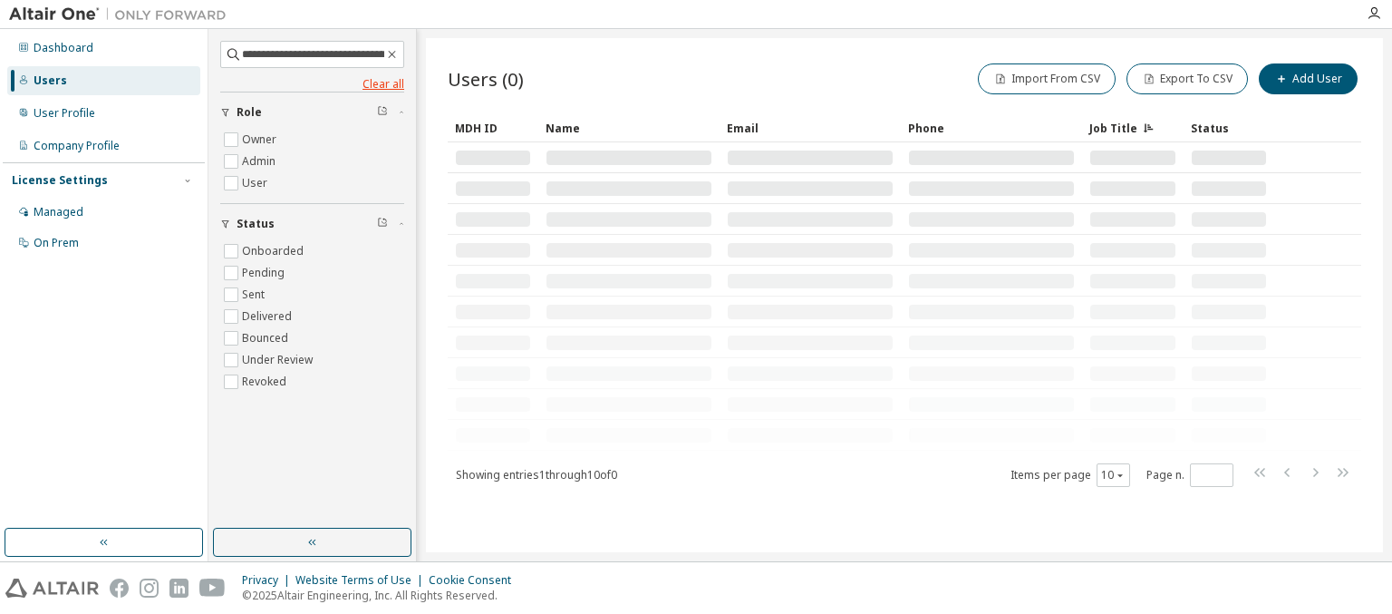
click at [312, 83] on link "Clear all" at bounding box center [312, 84] width 184 height 15
click at [75, 146] on div "Company Profile" at bounding box center [77, 146] width 86 height 15
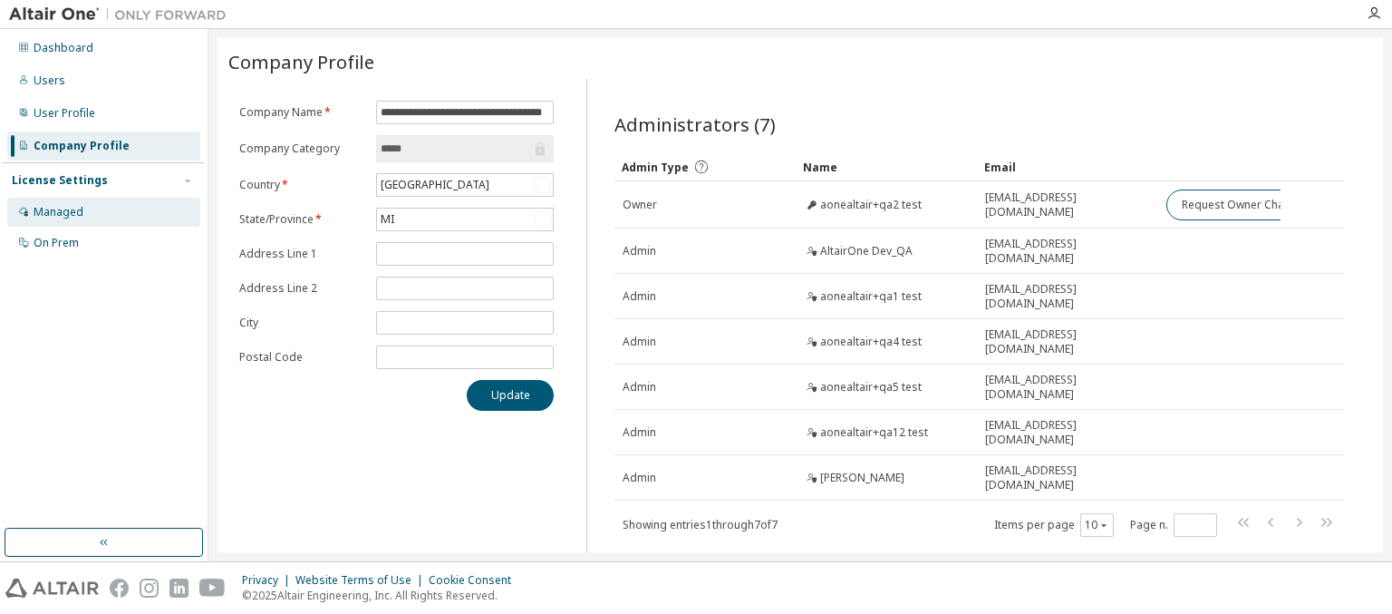
click at [57, 211] on div "Managed" at bounding box center [59, 212] width 50 height 15
